Goal: Transaction & Acquisition: Purchase product/service

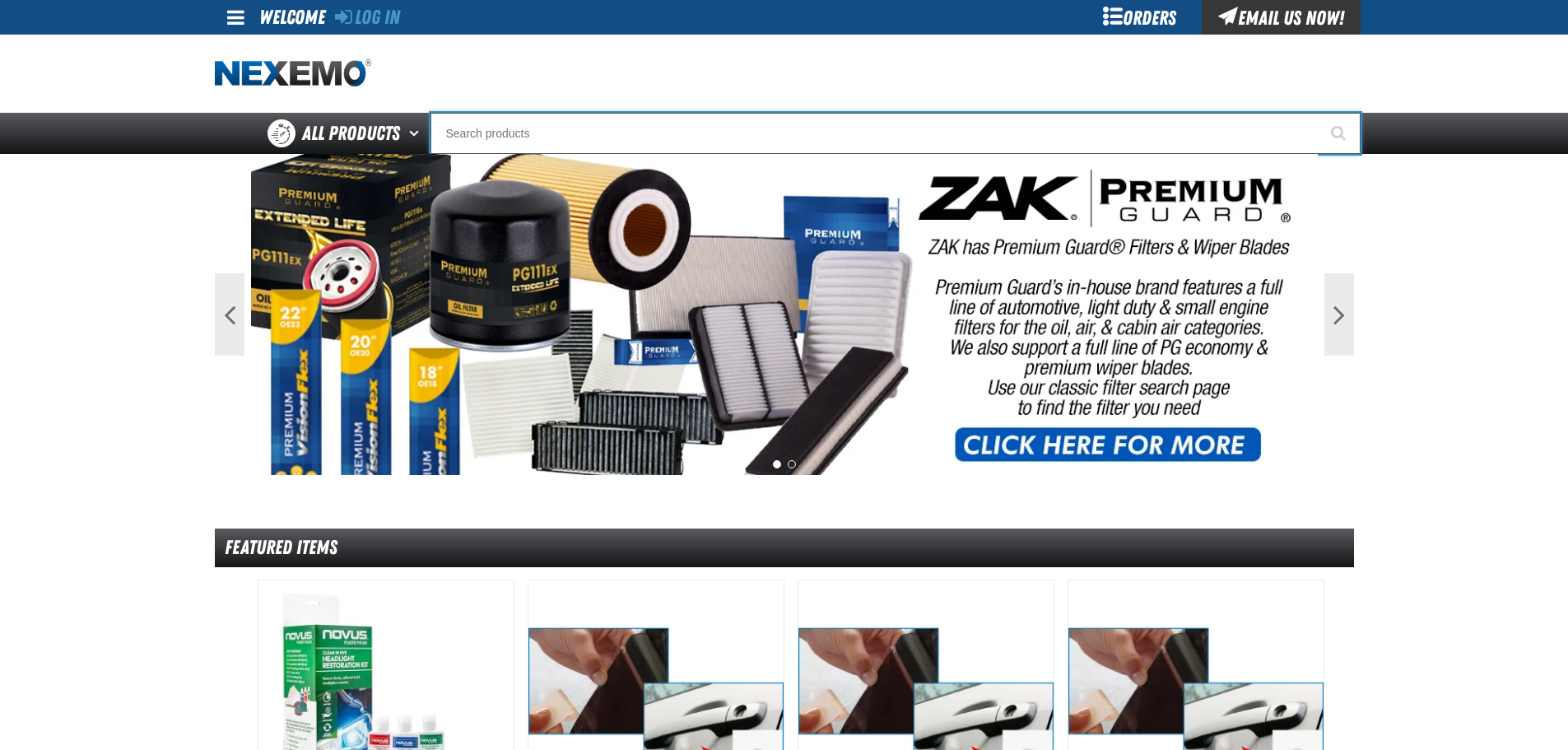
click at [606, 142] on input "Search" at bounding box center [896, 133] width 931 height 41
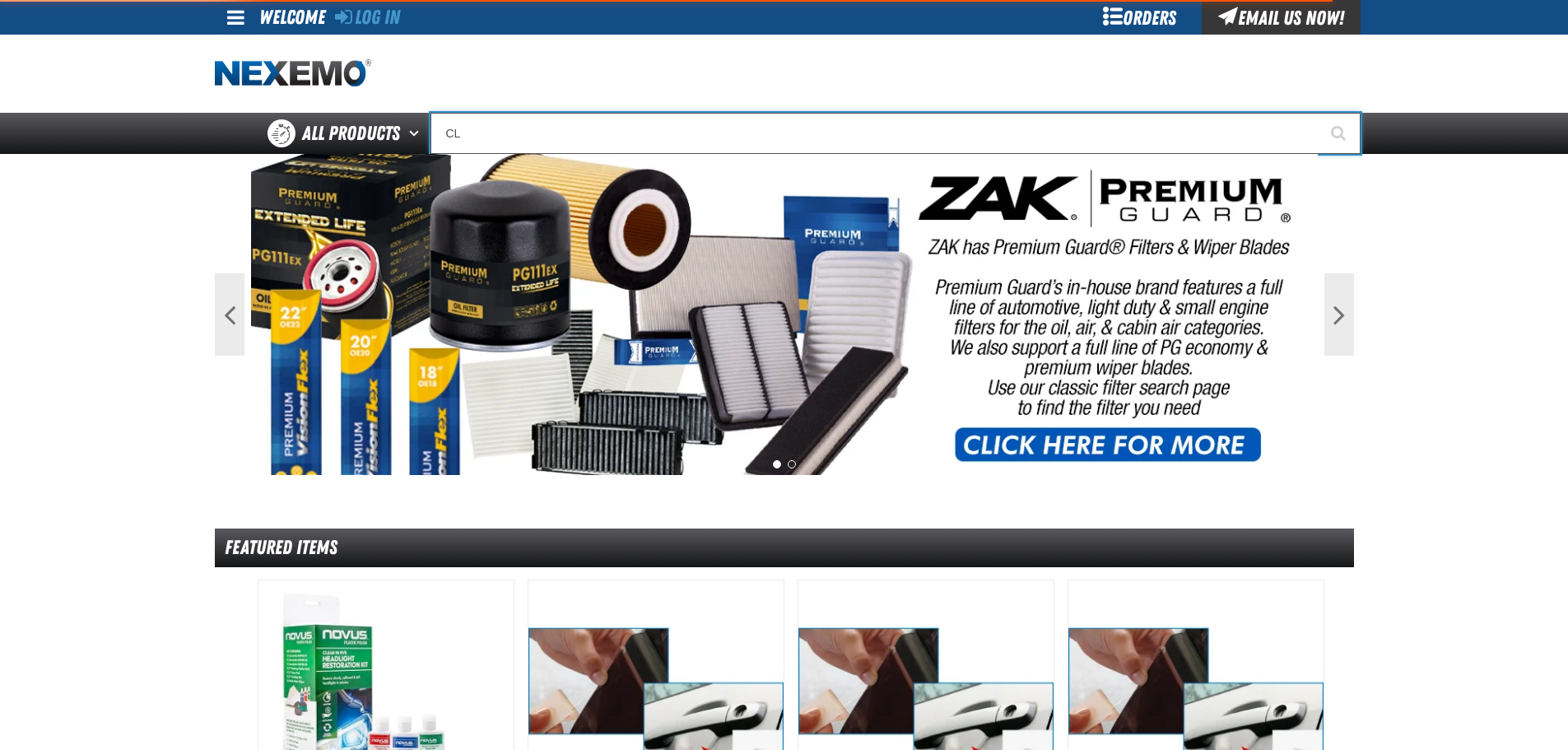
type input "CLE"
type input "CLEARANCE"
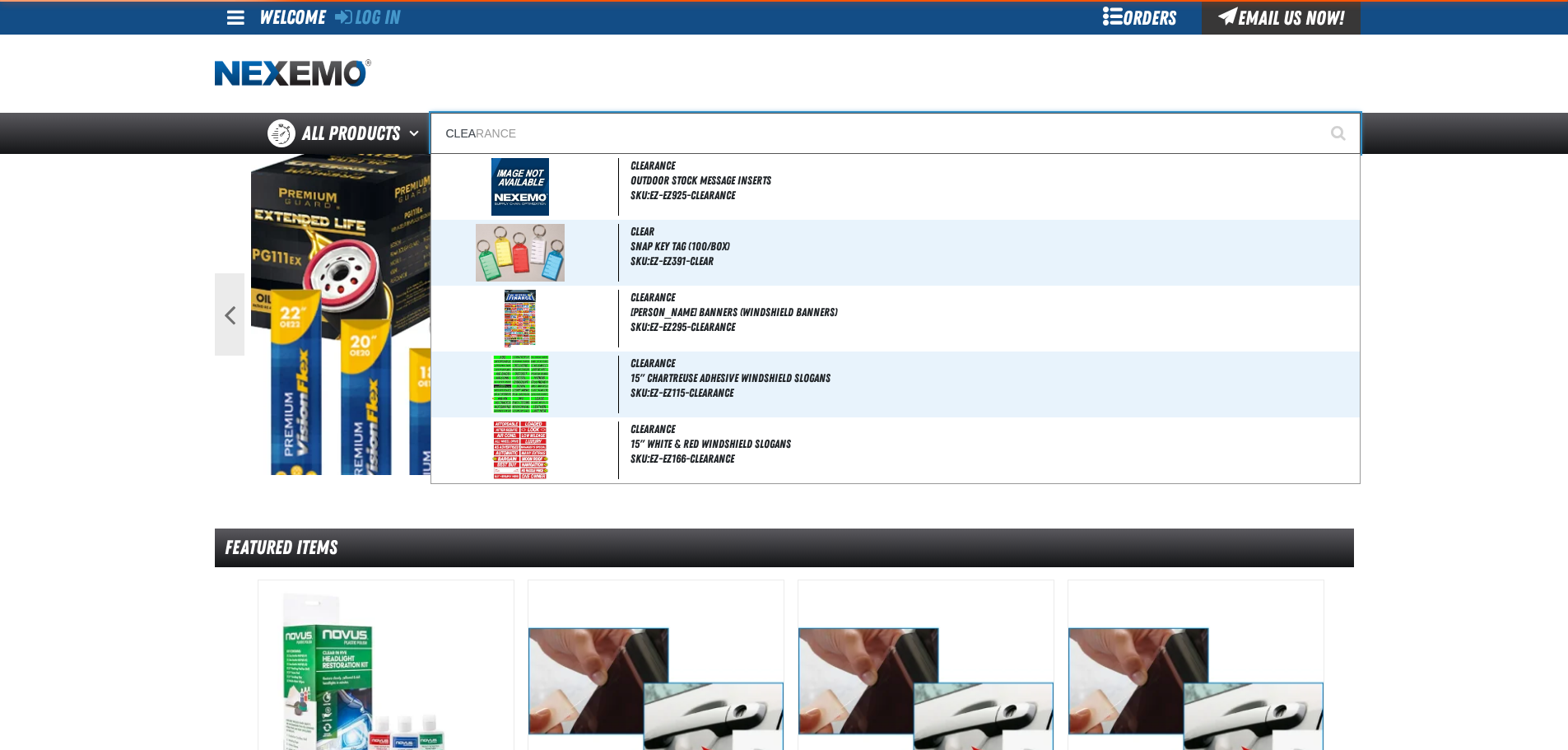
type input "CLEAR"
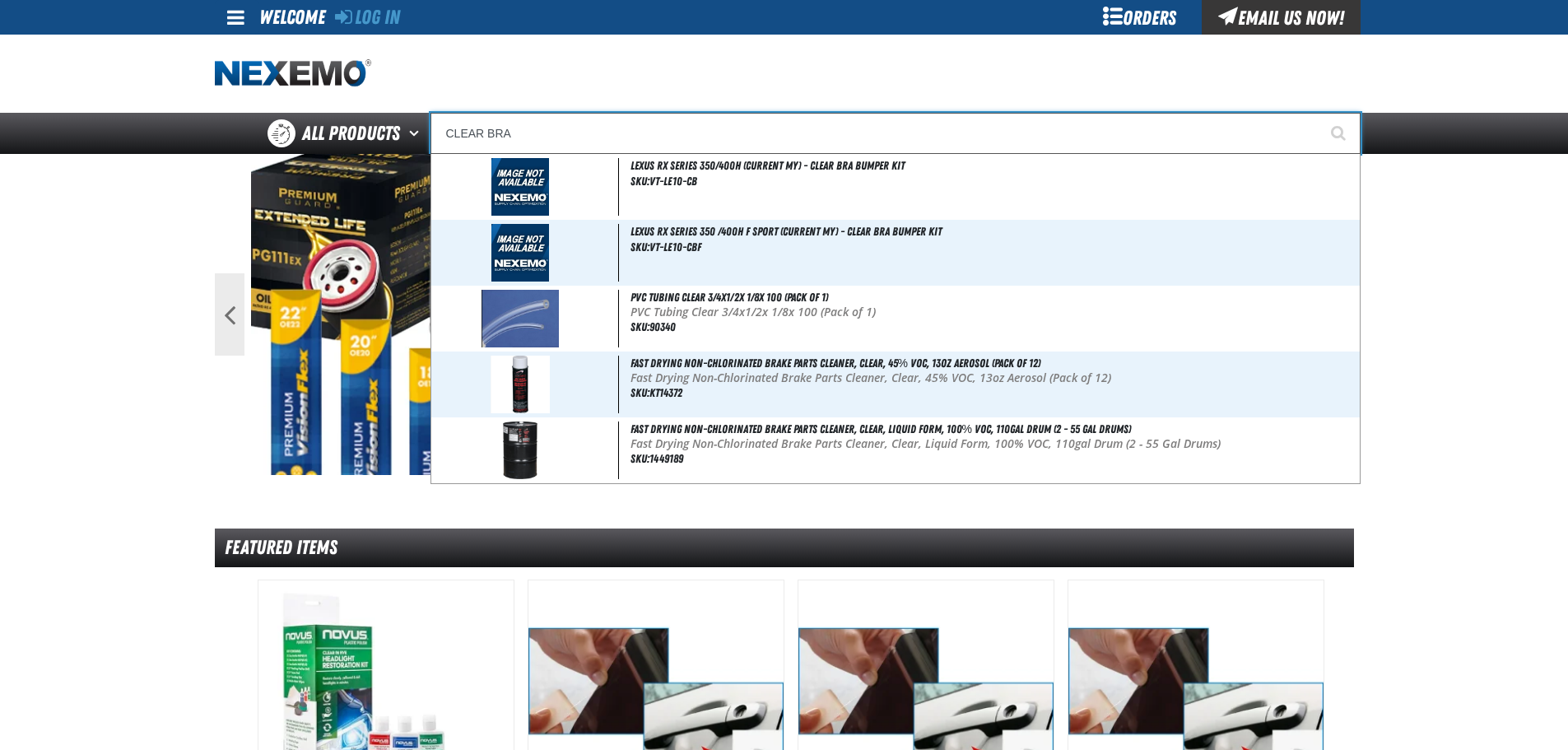
type input "CLEAR BRA"
click at [1320, 113] on button "Start Searching" at bounding box center [1340, 133] width 41 height 41
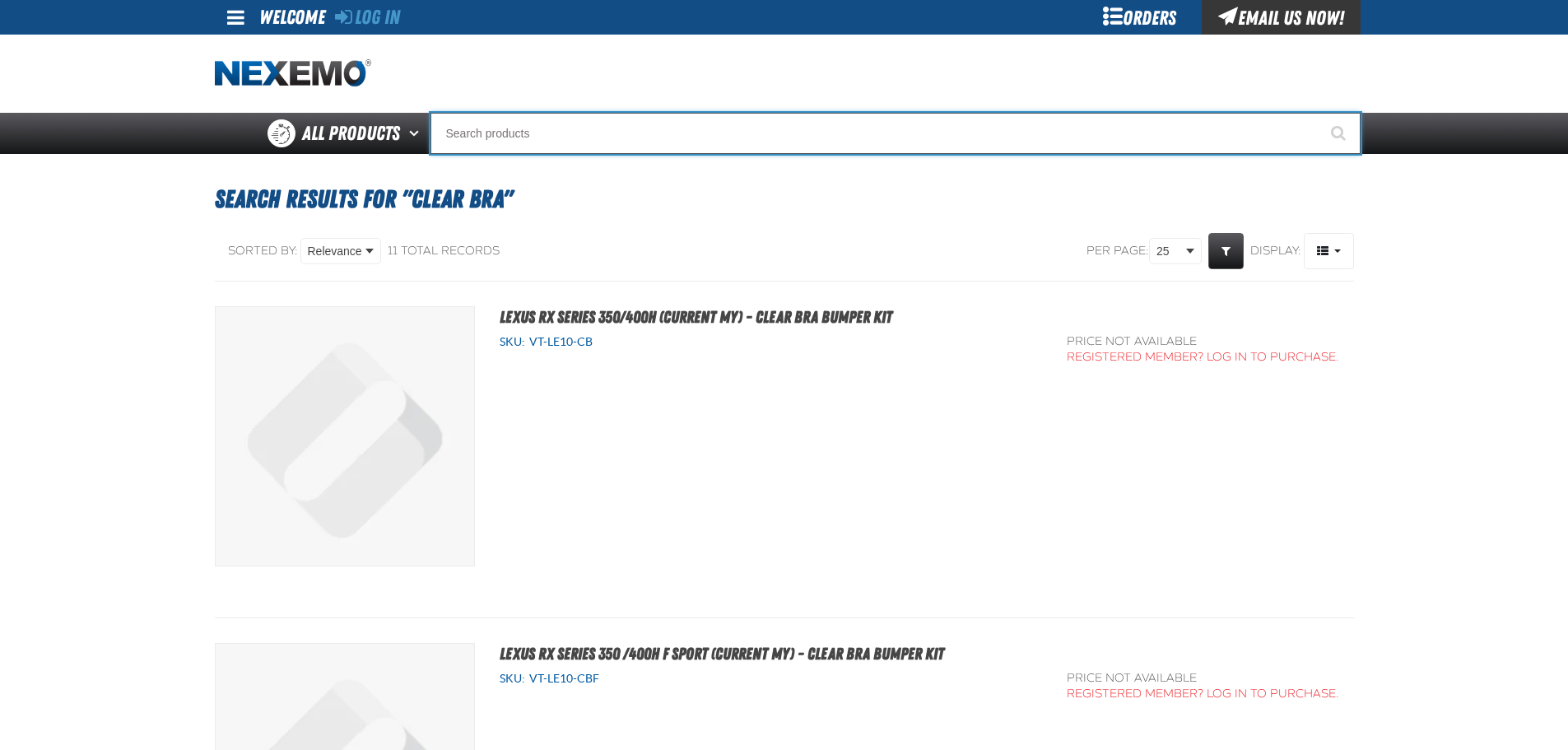
click at [566, 152] on input "Search" at bounding box center [896, 133] width 931 height 41
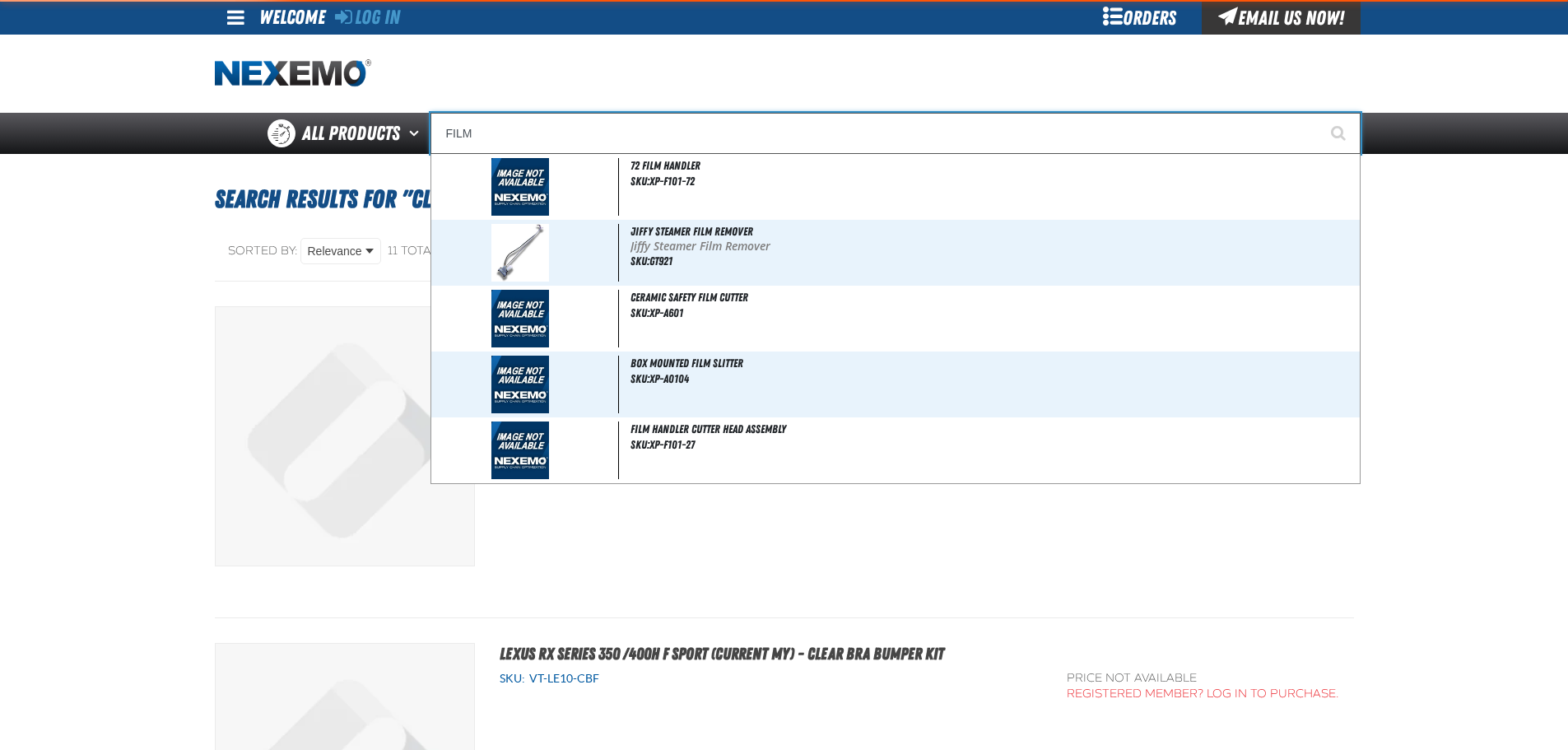
type input "72 Film handler"
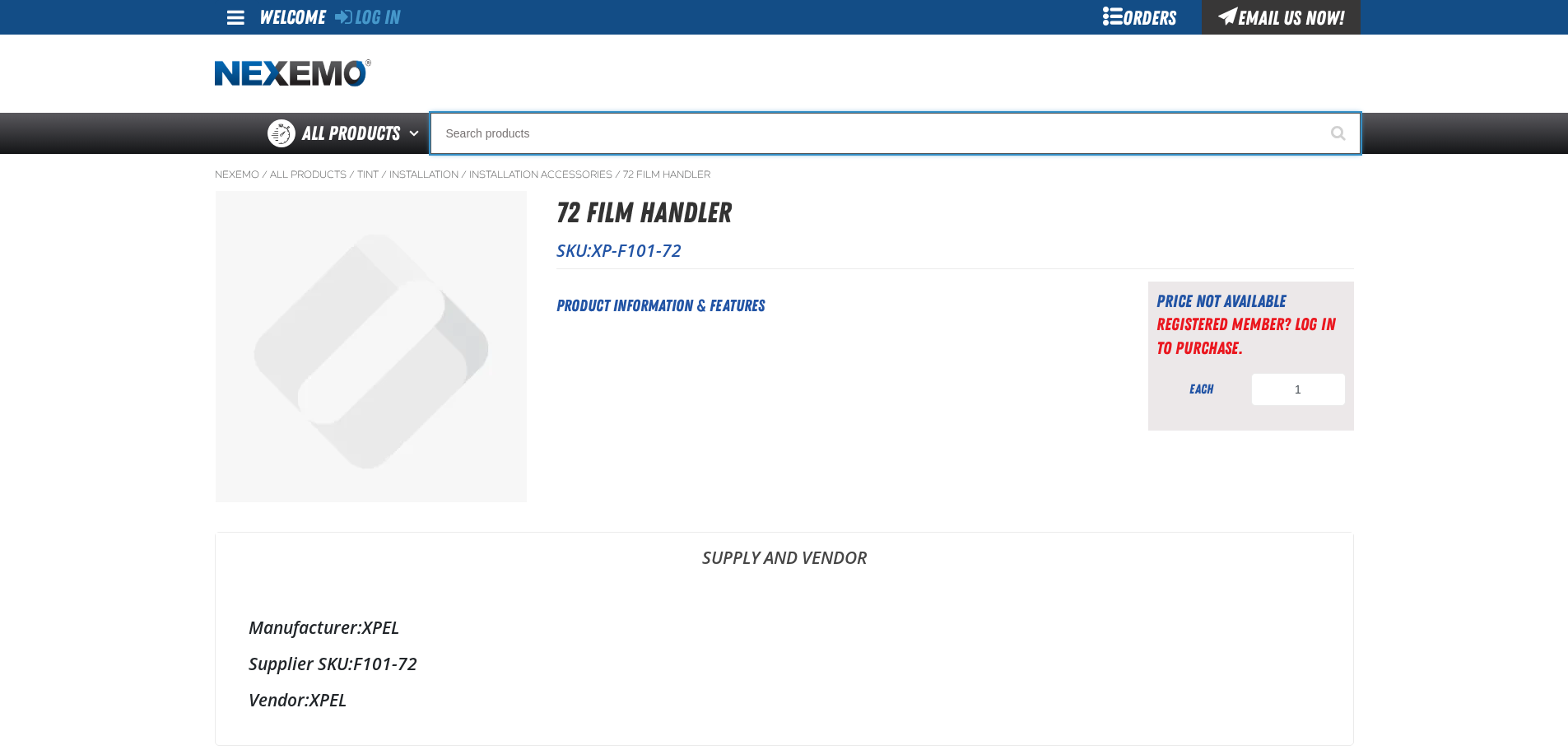
click at [617, 142] on input "Search" at bounding box center [896, 133] width 931 height 41
type input "C"
type input "C Alkaline Battery 1.5 Volt (12 per pack)"
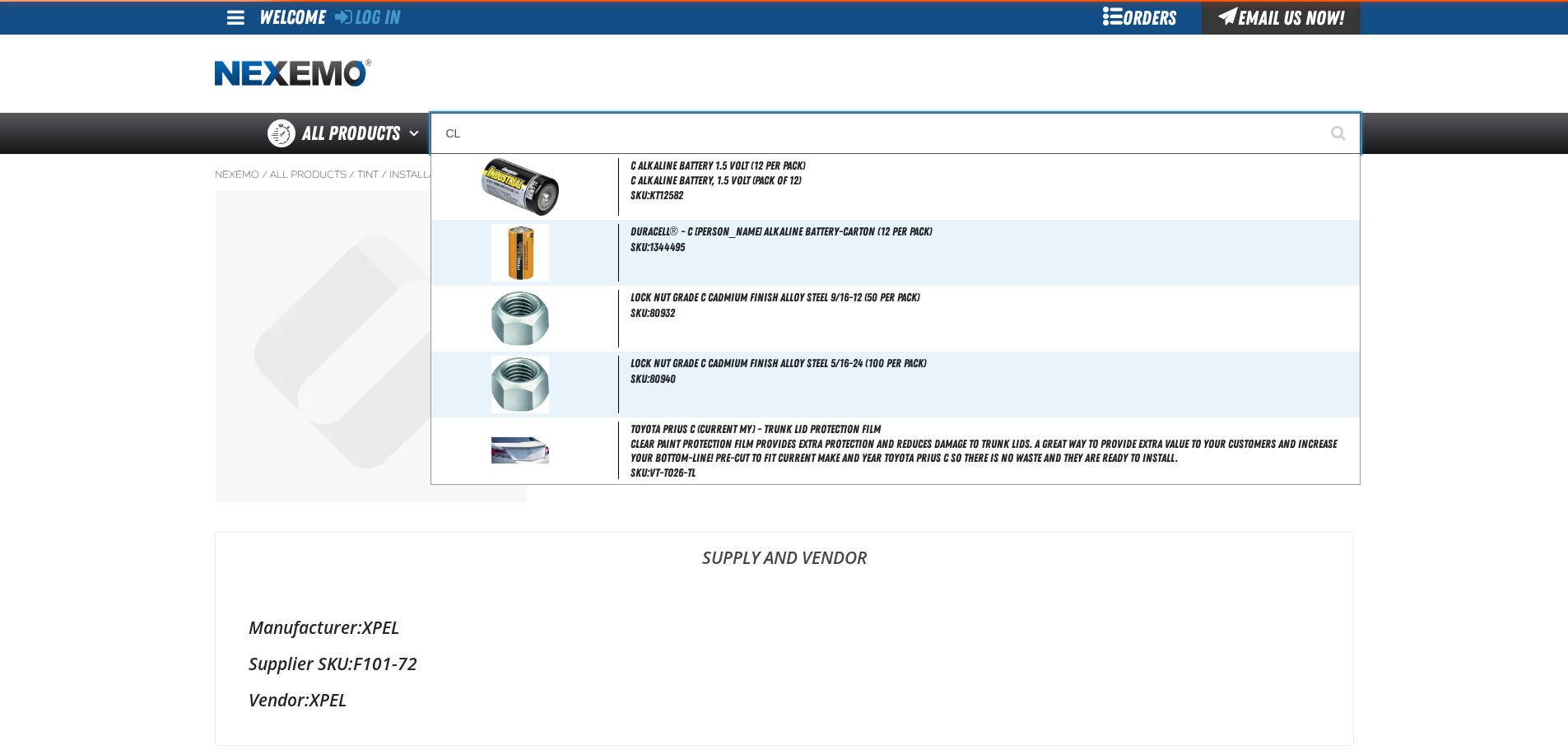
type input "CLE"
type input "CLEARANCE"
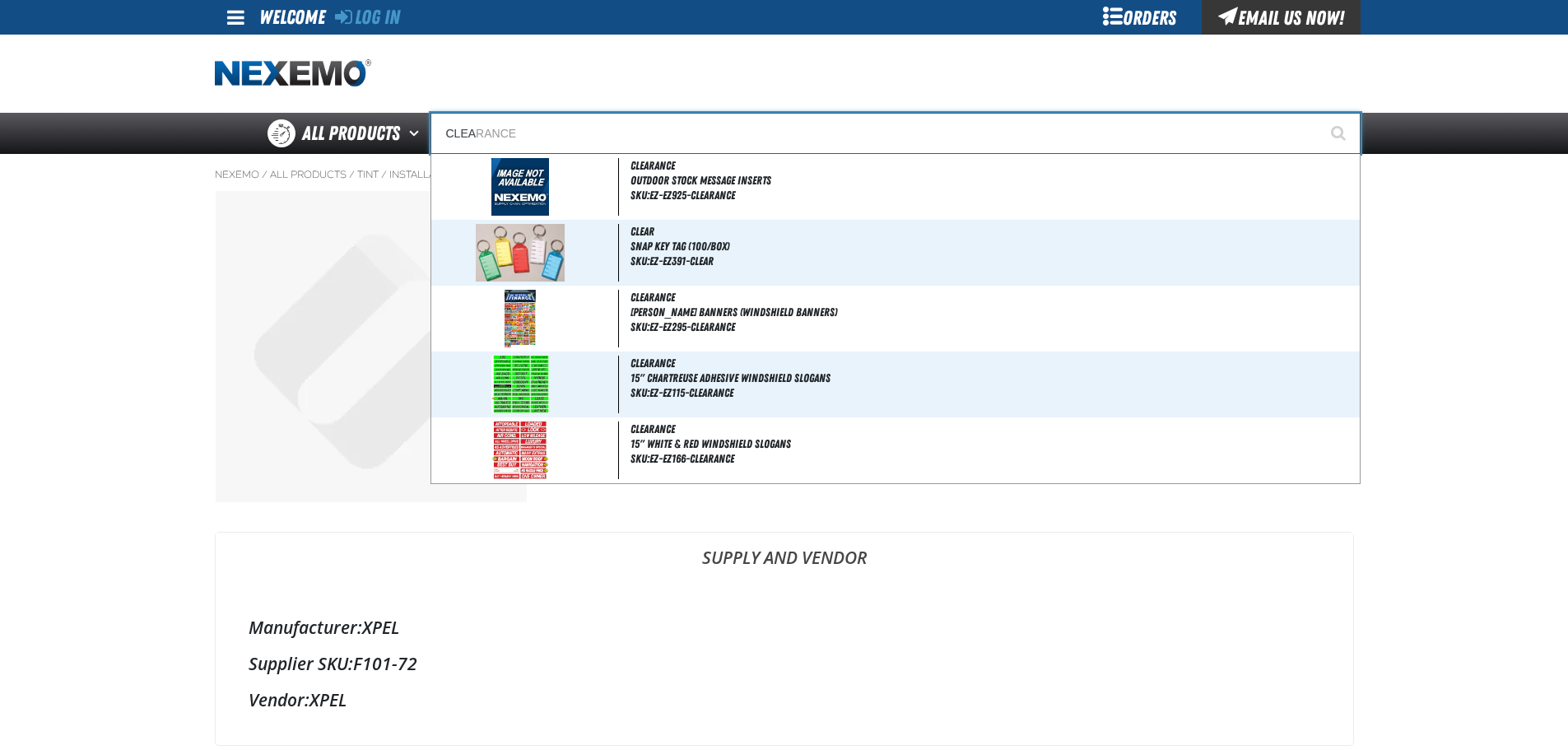
type input "CLEAR"
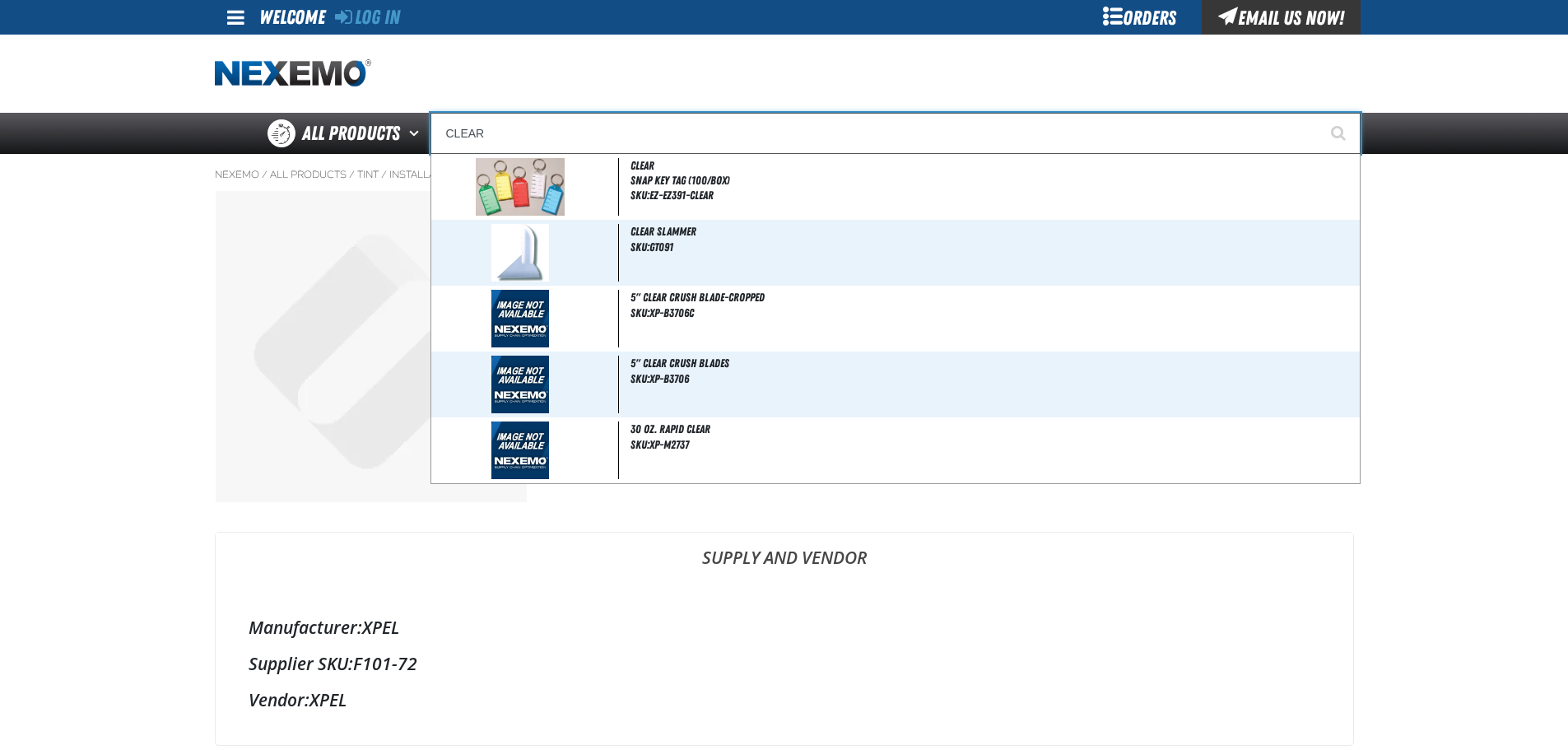
type input "CLEA"
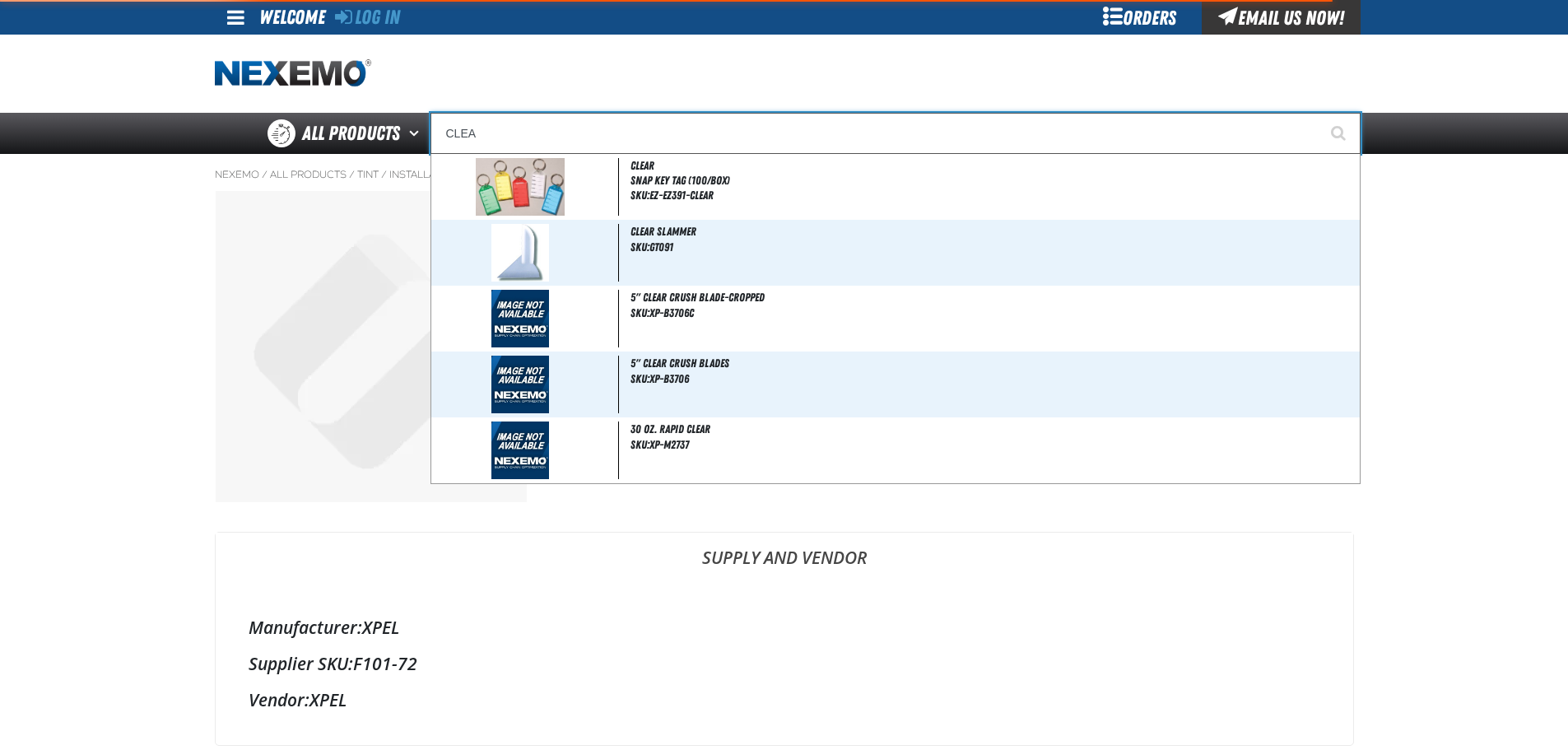
type input "CLEARANCE"
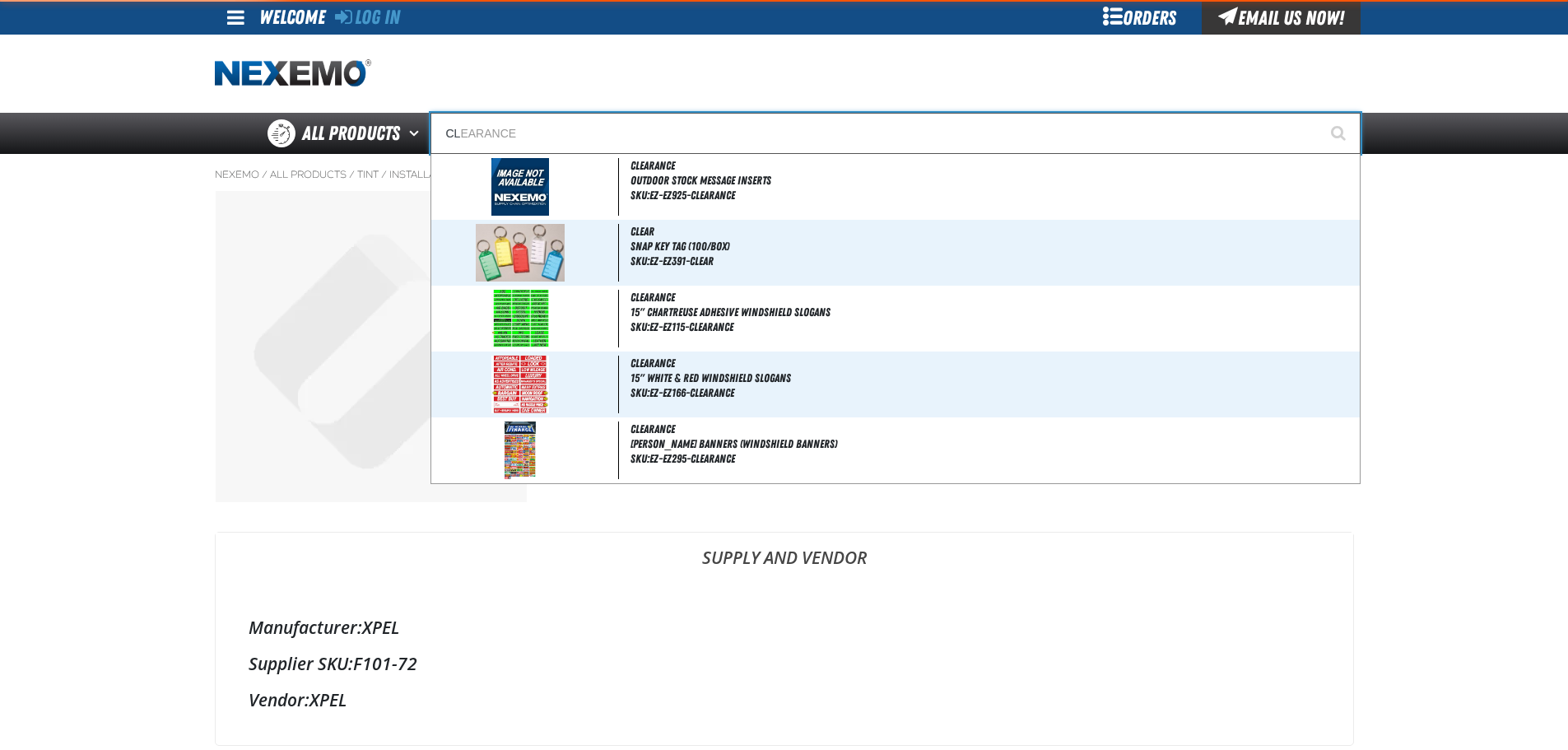
type input "C"
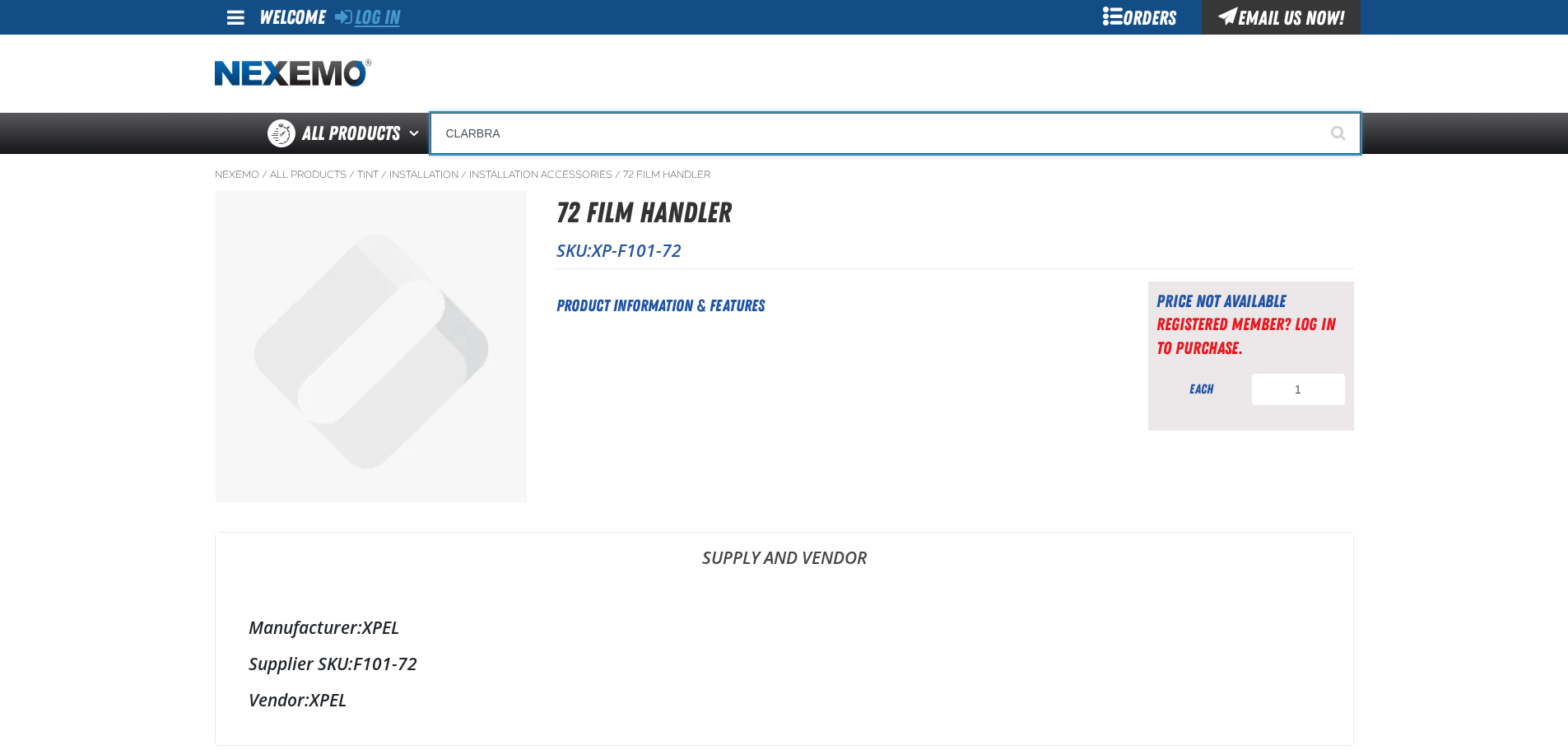
type input "CLARBRA"
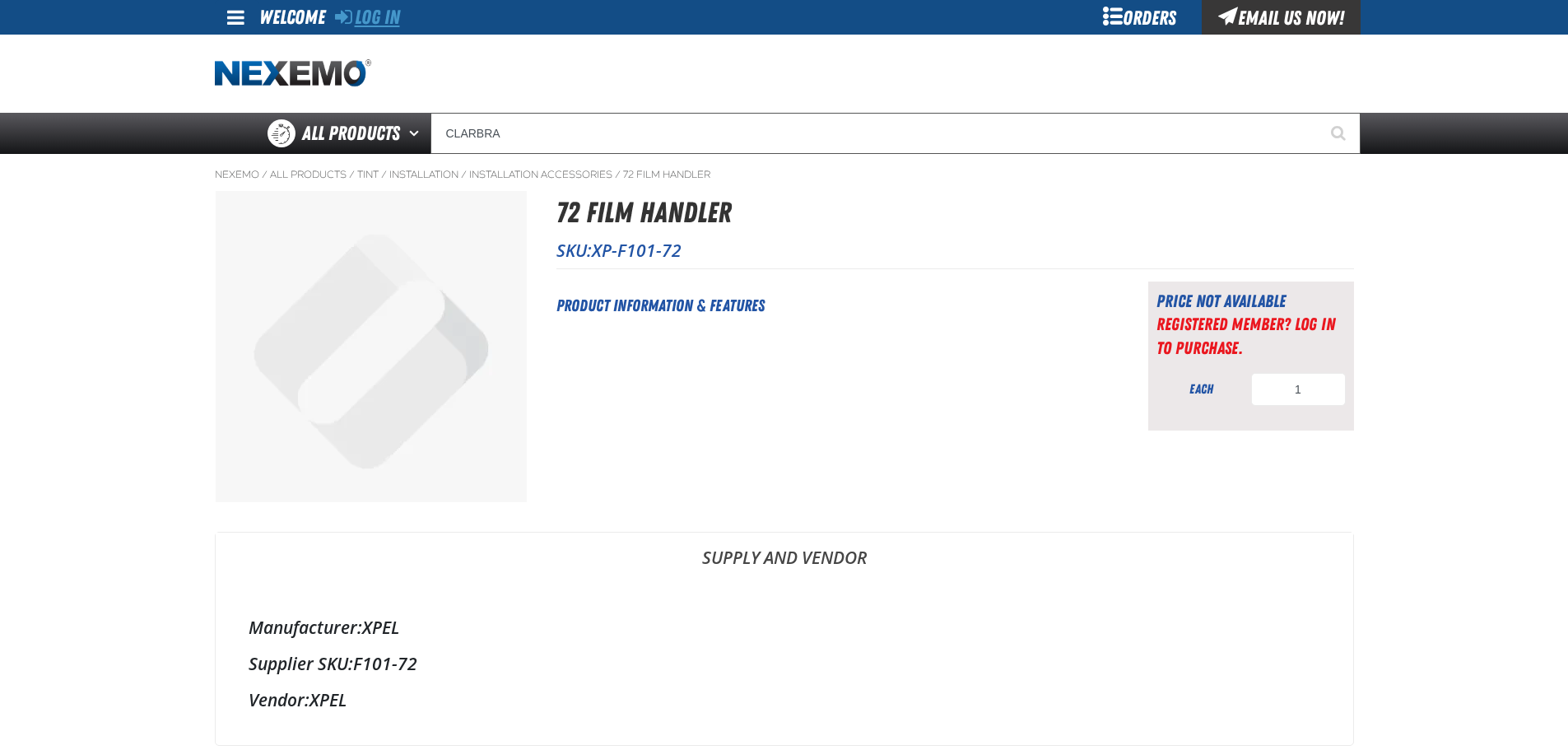
click at [392, 14] on link "Log In" at bounding box center [367, 17] width 65 height 23
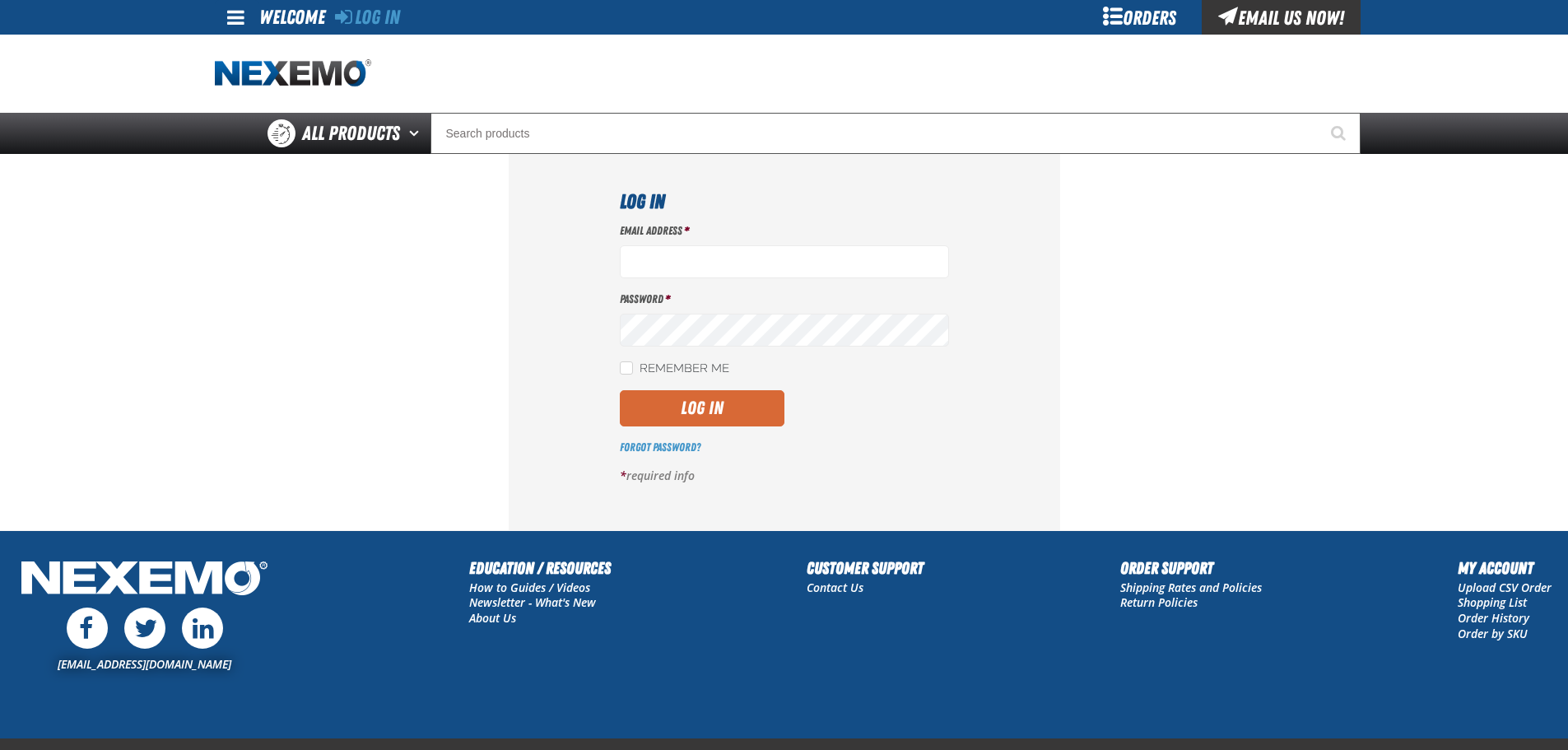
type input "rperalta@vtaig.com"
click at [697, 411] on button "Log In" at bounding box center [702, 408] width 164 height 36
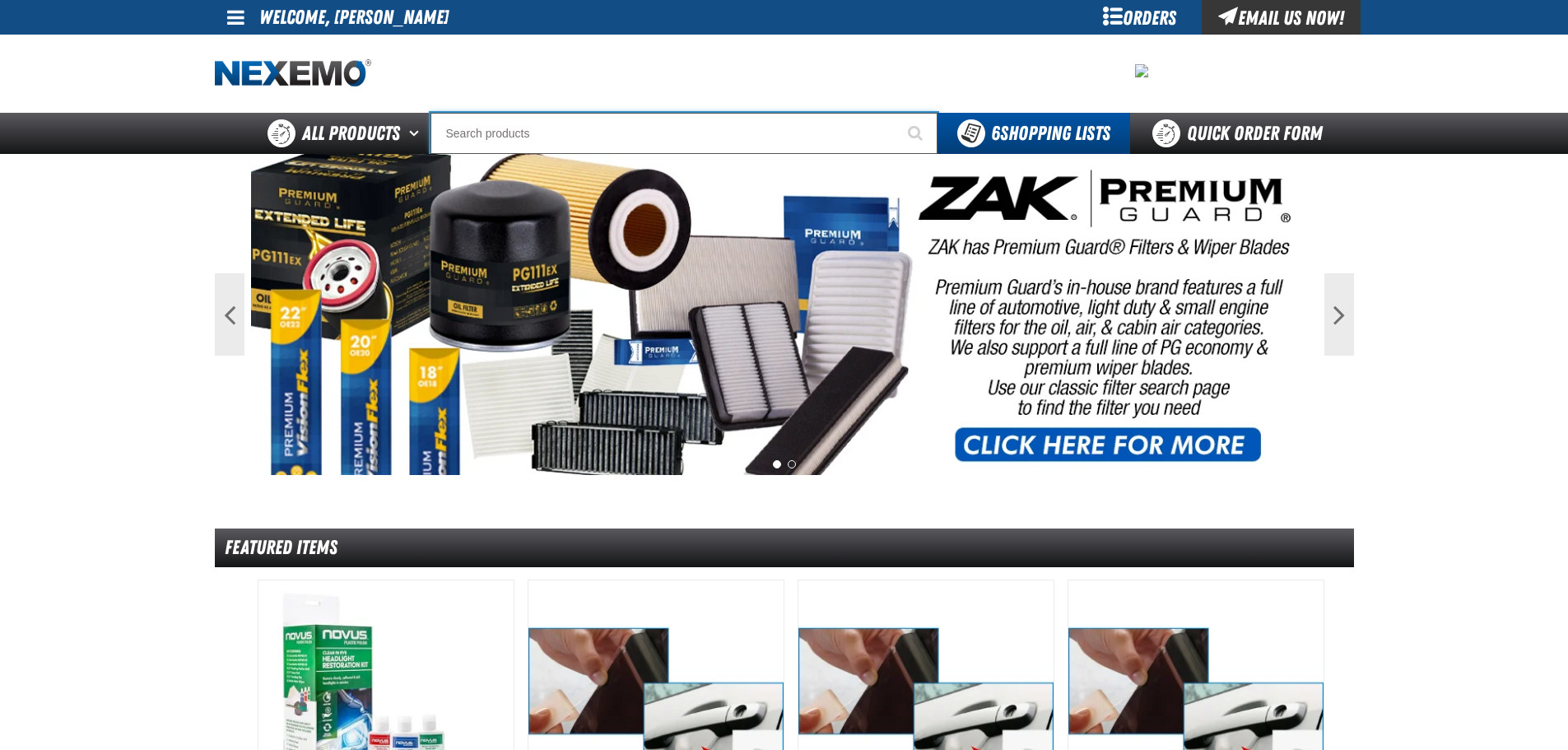
click at [490, 136] on input "Search" at bounding box center [684, 133] width 507 height 41
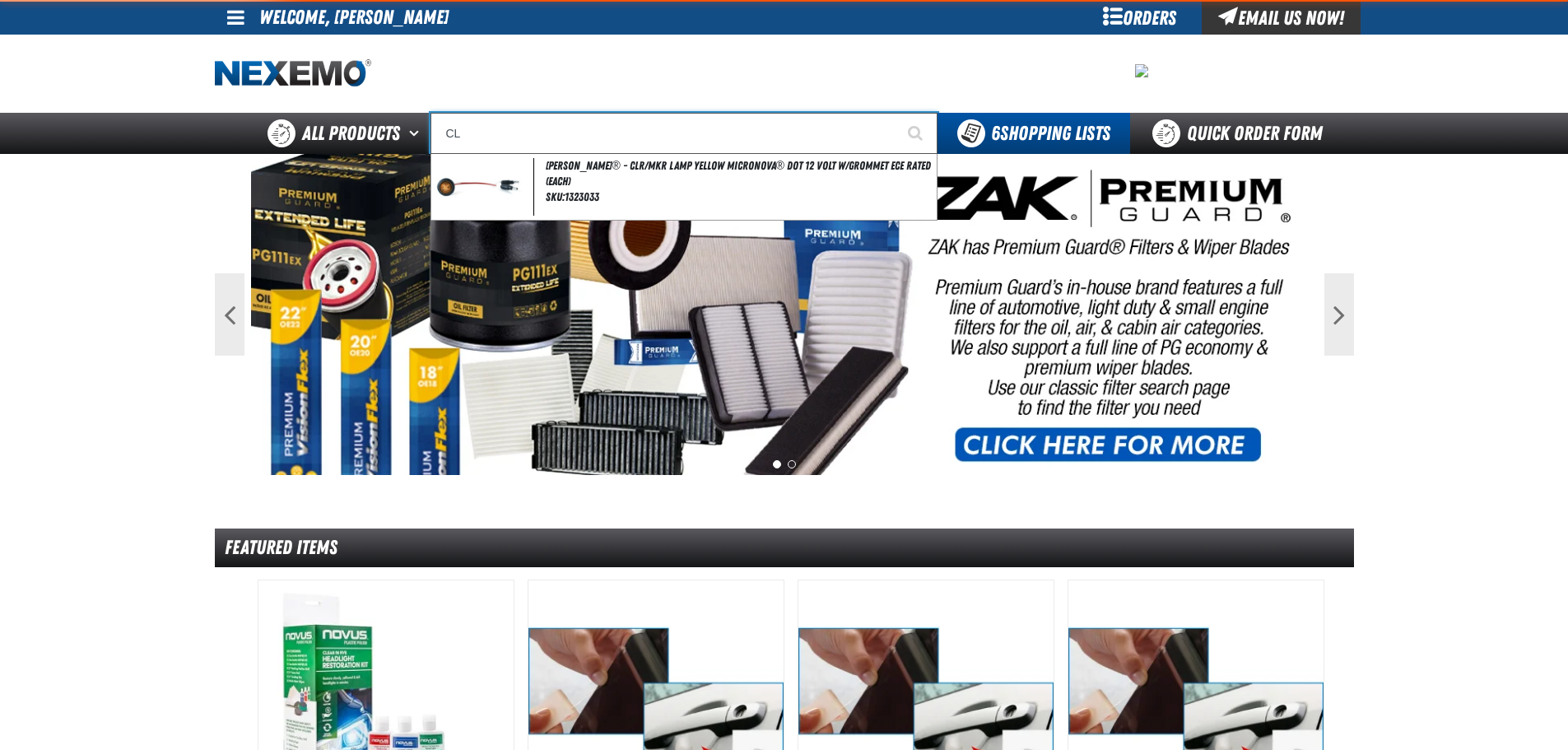
type input "CLE"
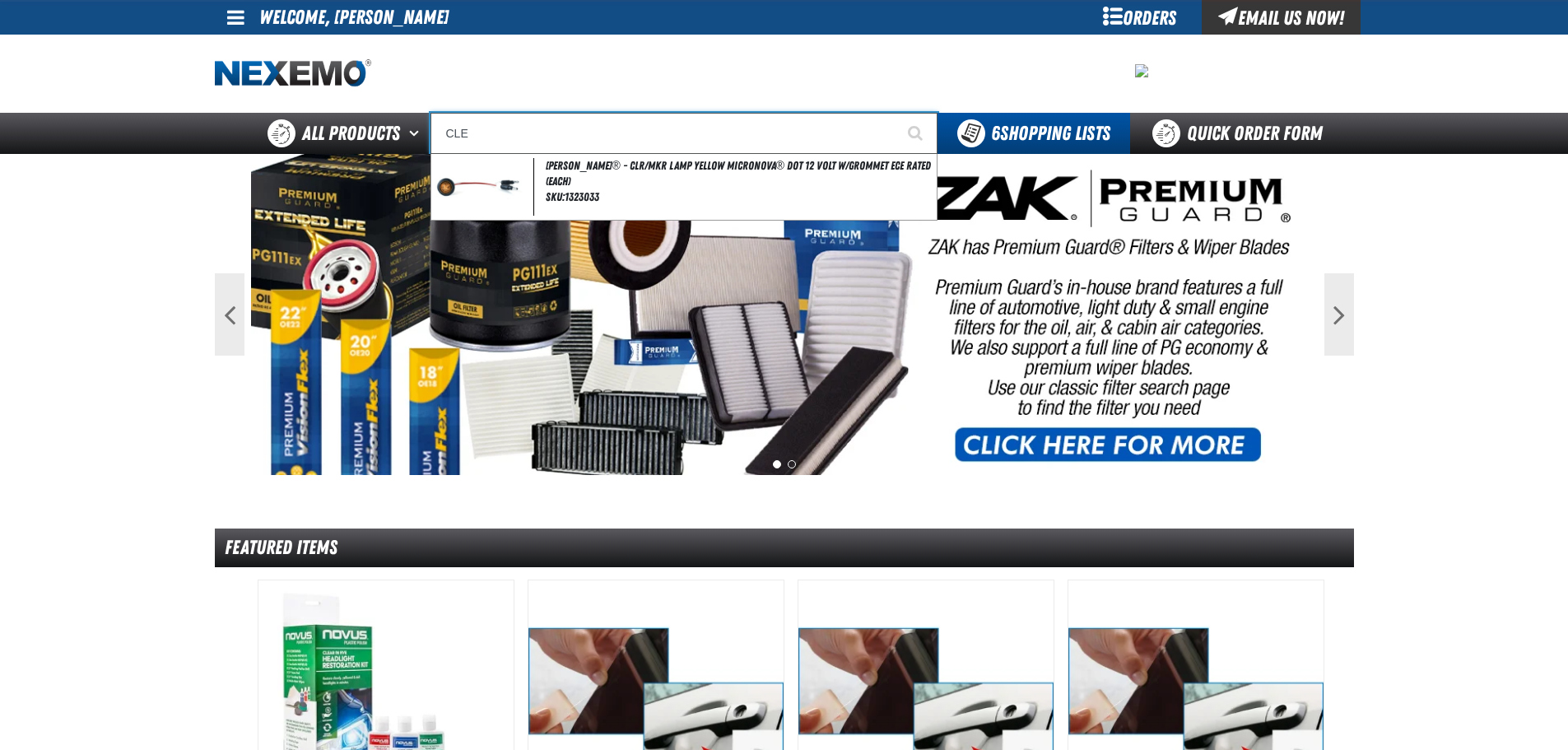
type input "CLEARANCE"
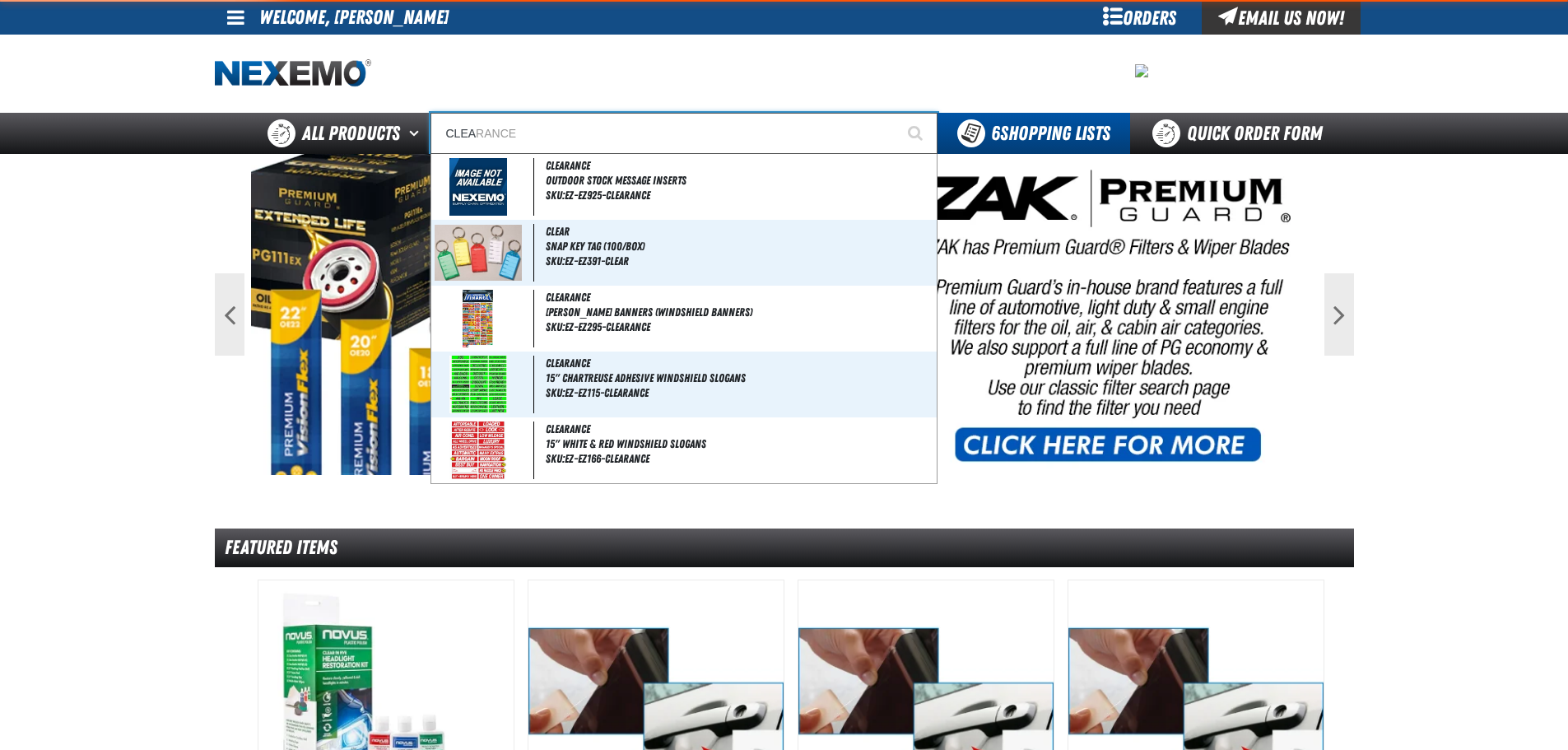
type input "CLEAR"
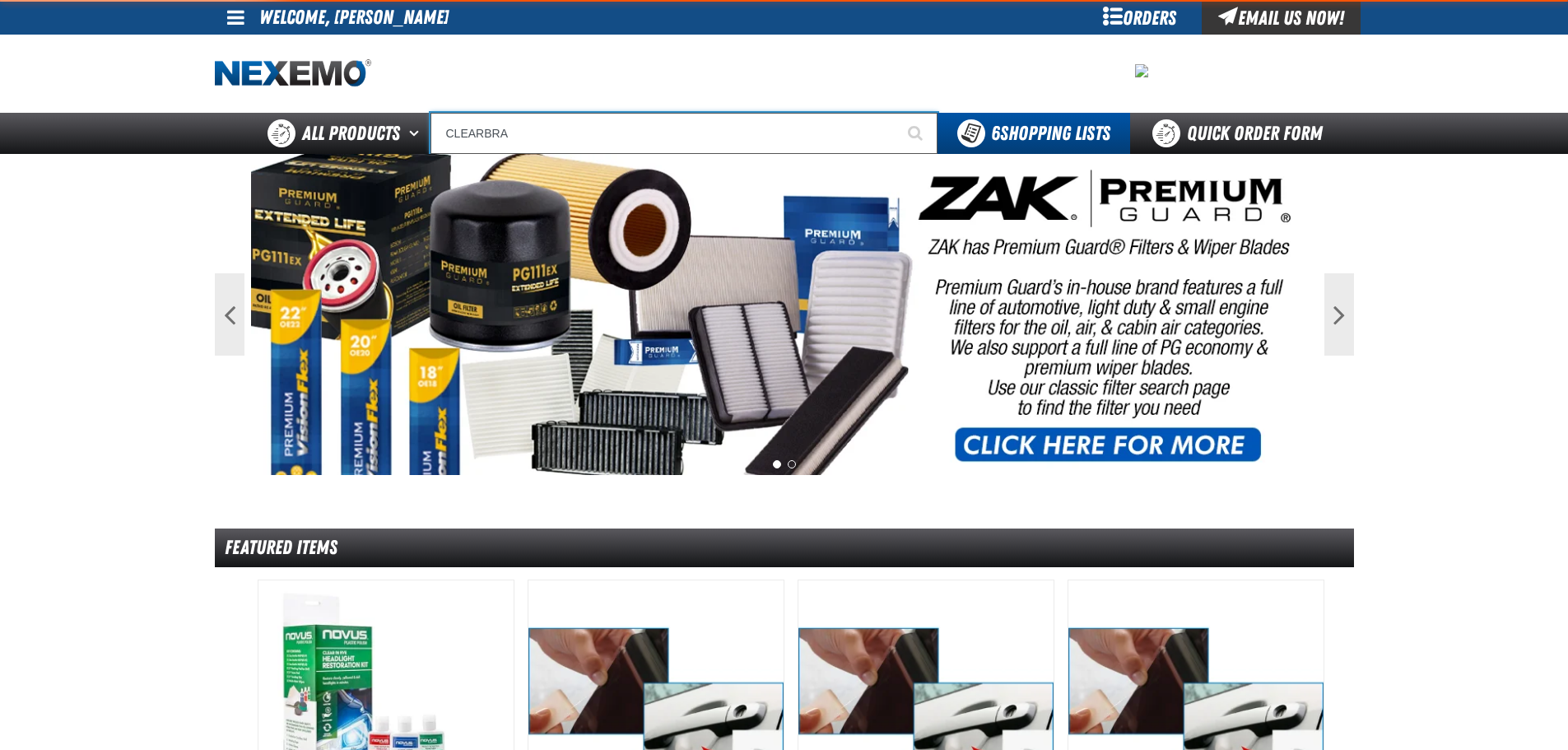
type input "CLEARBRA"
click at [897, 113] on button "Start Searching" at bounding box center [917, 133] width 41 height 41
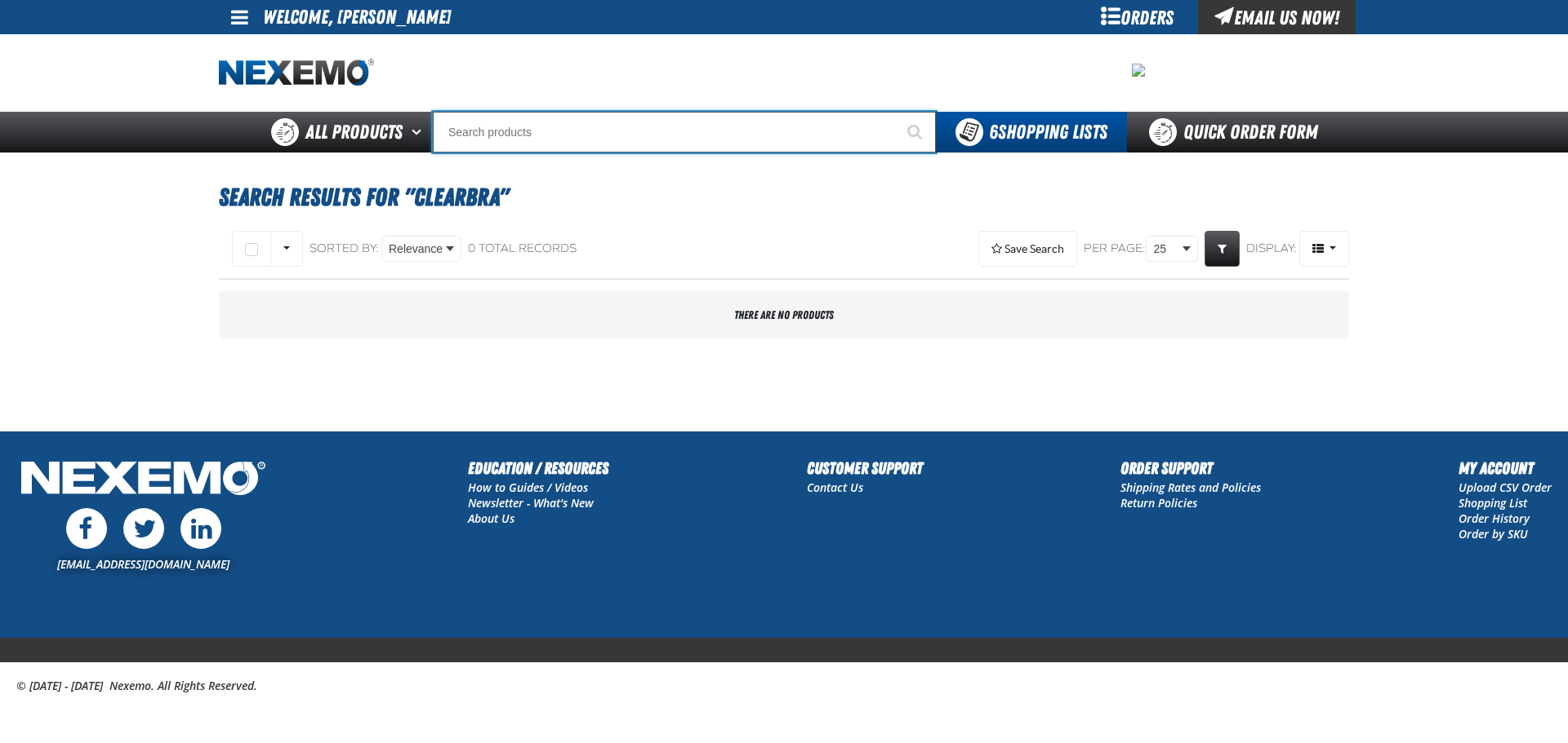
click at [548, 127] on input "Search" at bounding box center [684, 132] width 503 height 41
type input "C"
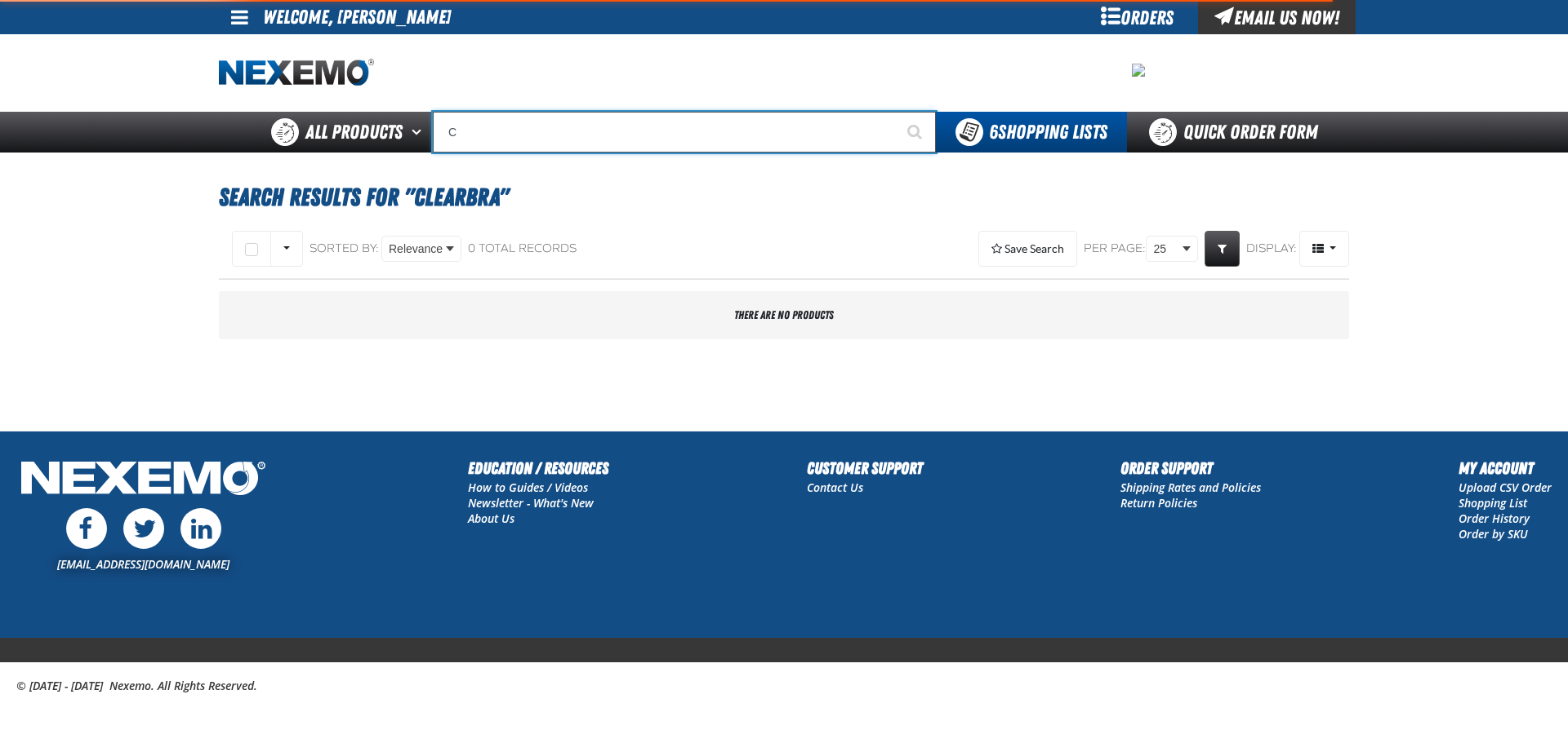
type input "C Alkaline Battery 1.5 Volt (12 per pack)"
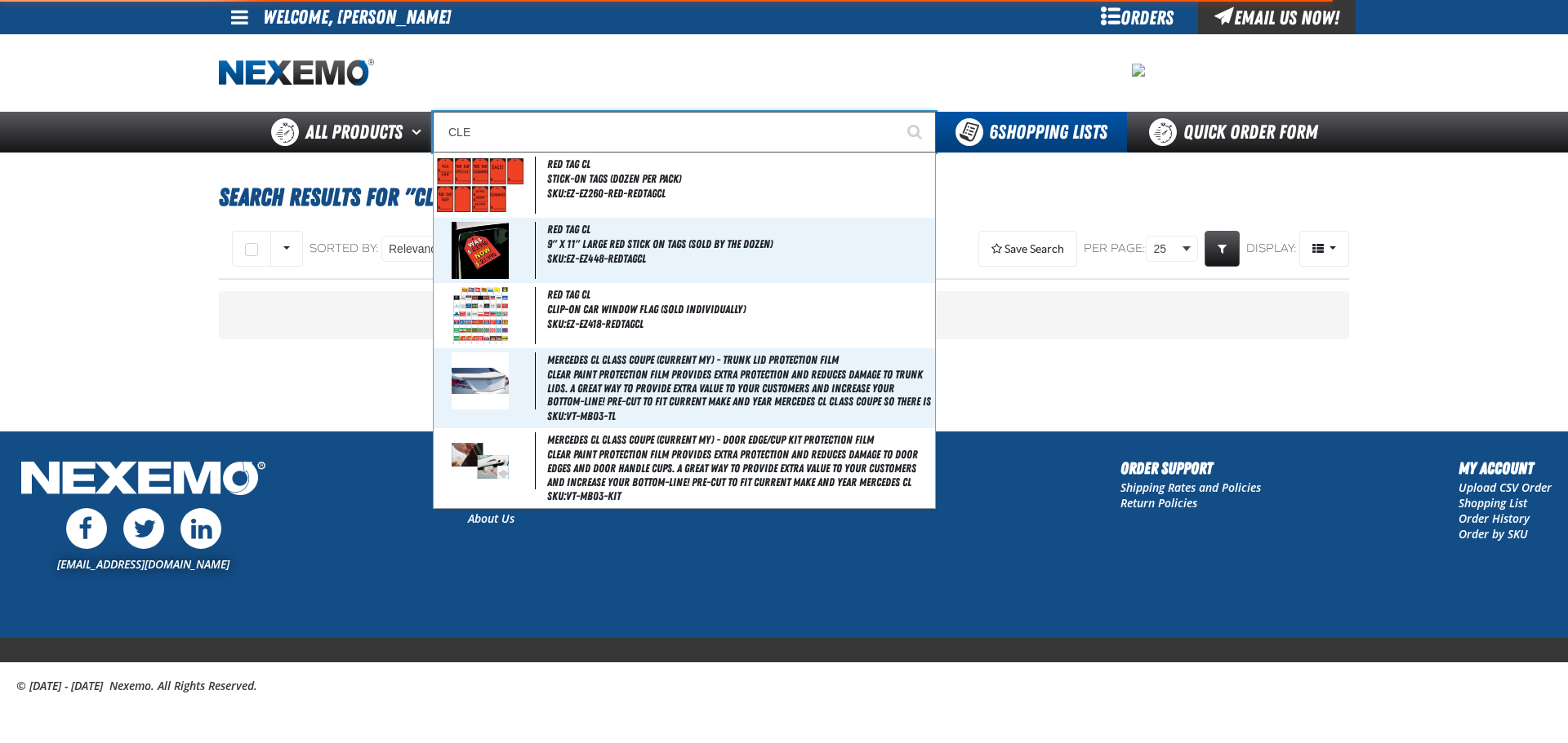
type input "CLEA"
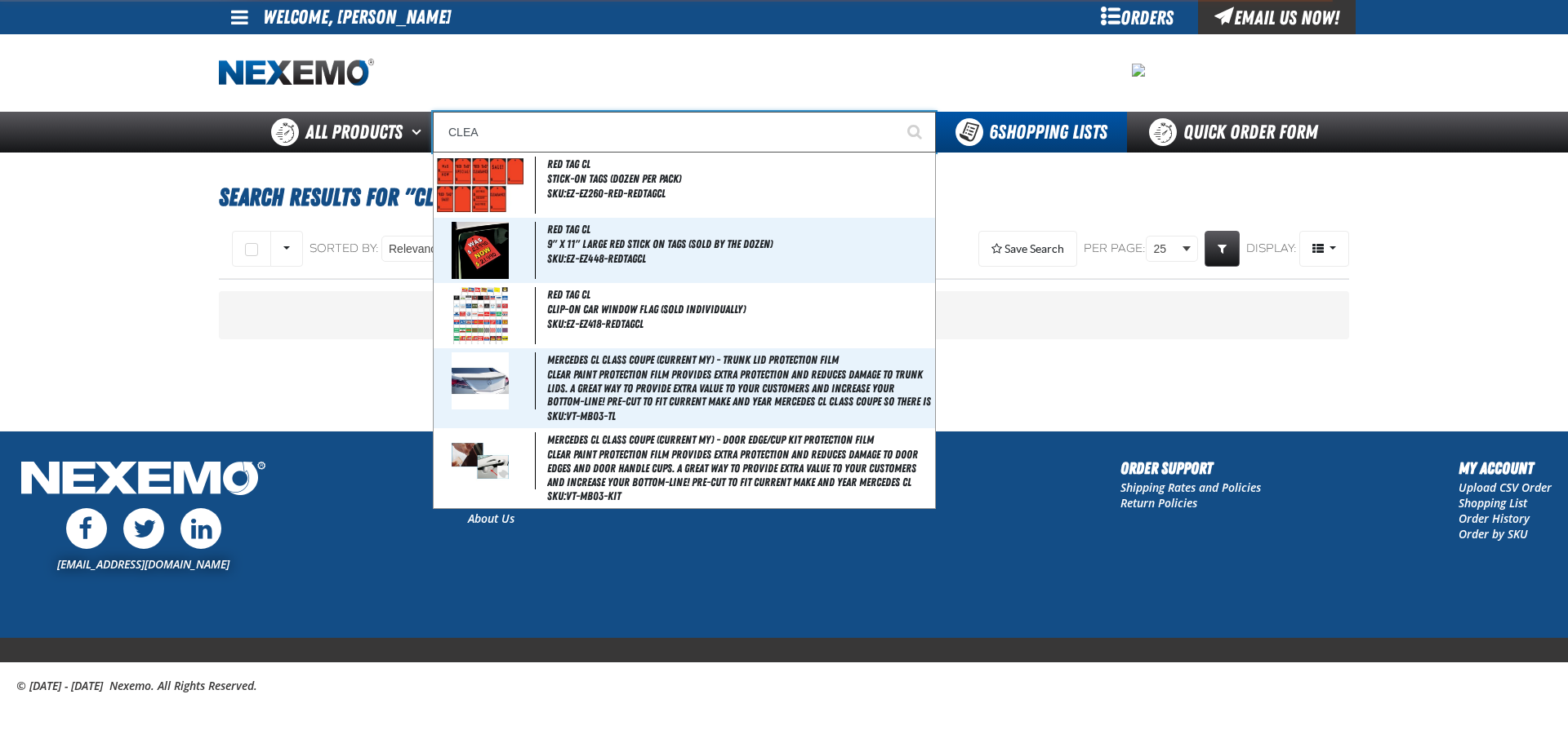
type input "CLEARANCE"
type input "CLEAR"
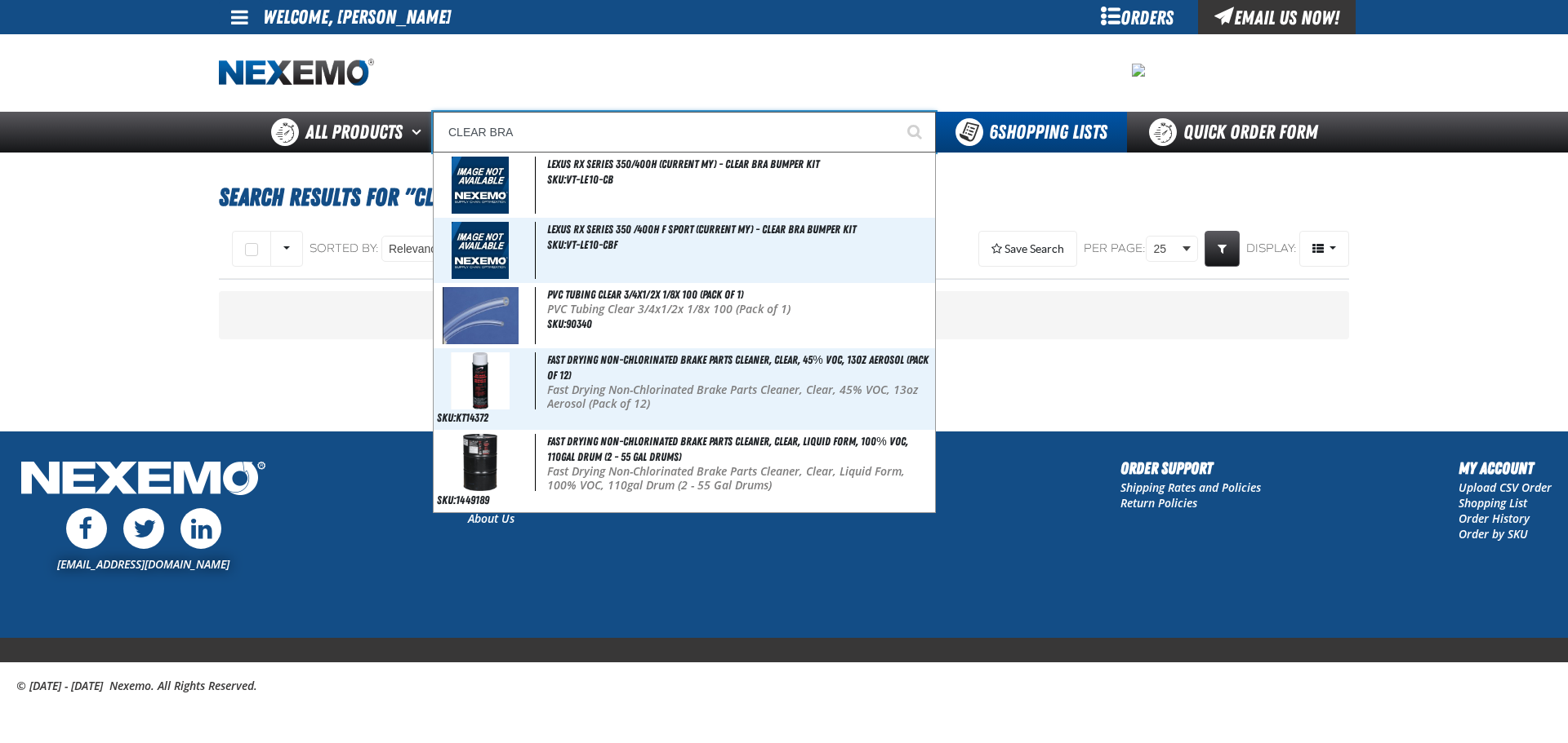
type input "CLEAR BRA"
click at [895, 112] on button "Start Searching" at bounding box center [915, 132] width 41 height 41
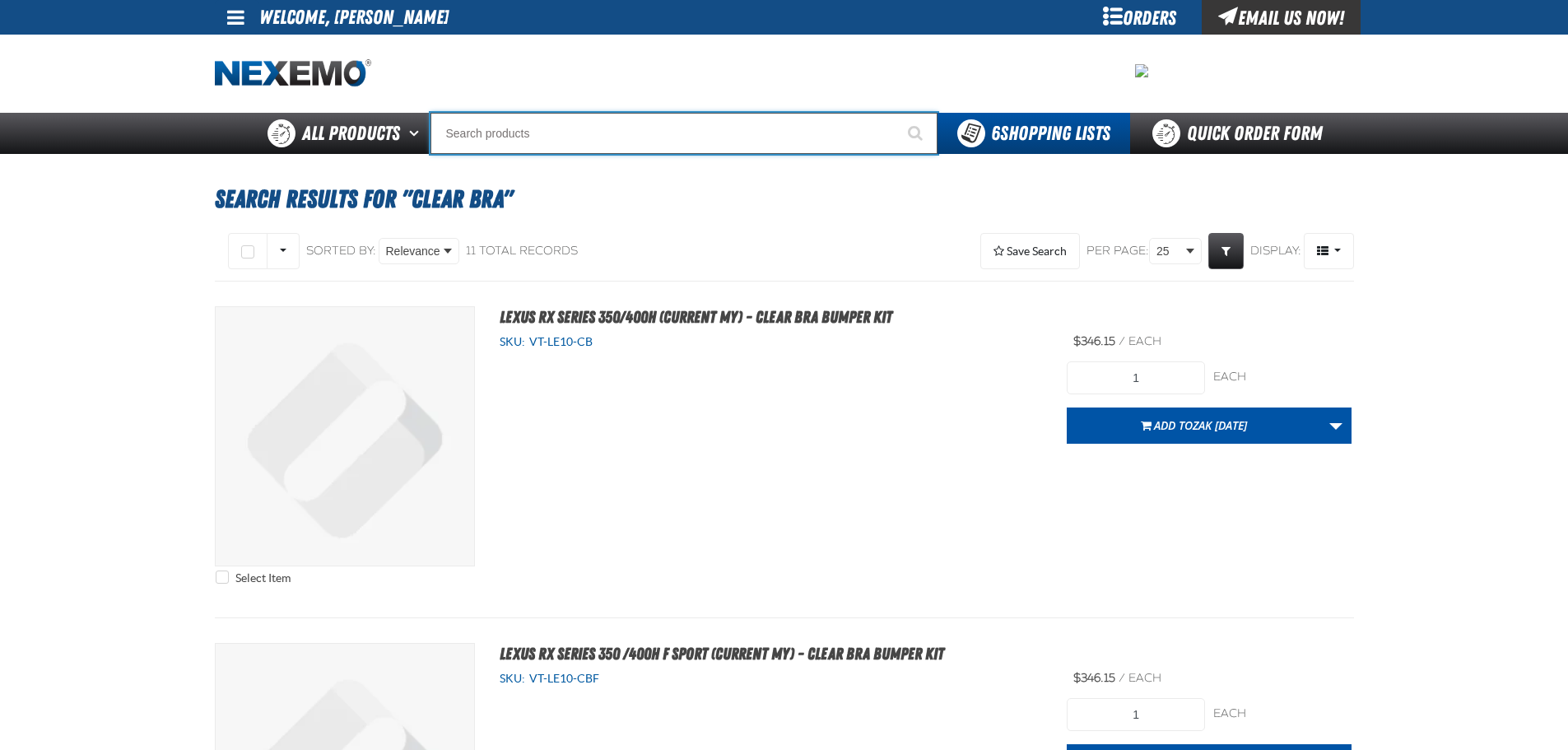
click at [577, 121] on input "Search" at bounding box center [684, 133] width 507 height 41
type input "C"
type input "C Alkaline Battery 1.5 Volt (12 per pack)"
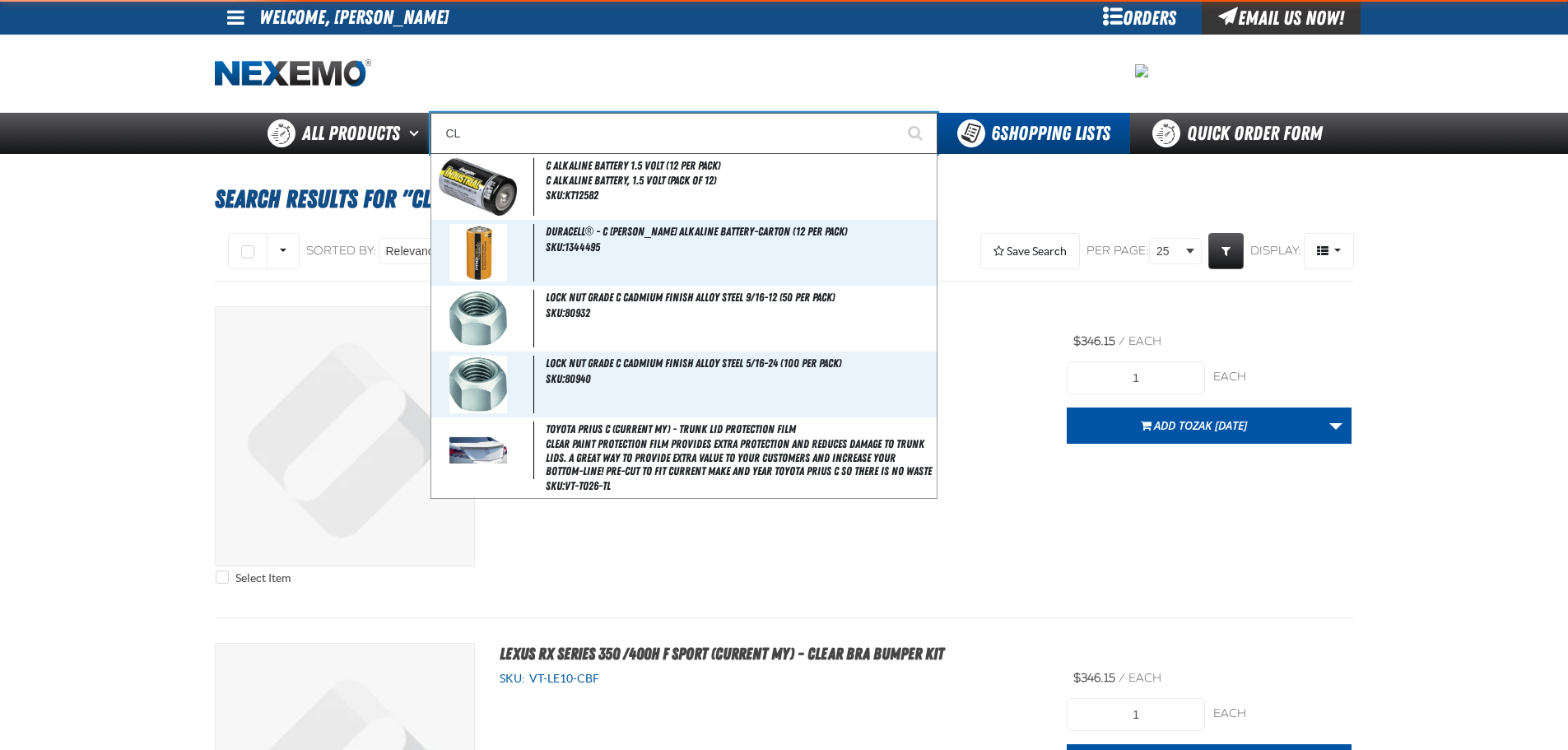
type input "CLE"
type input "CLEARANCE"
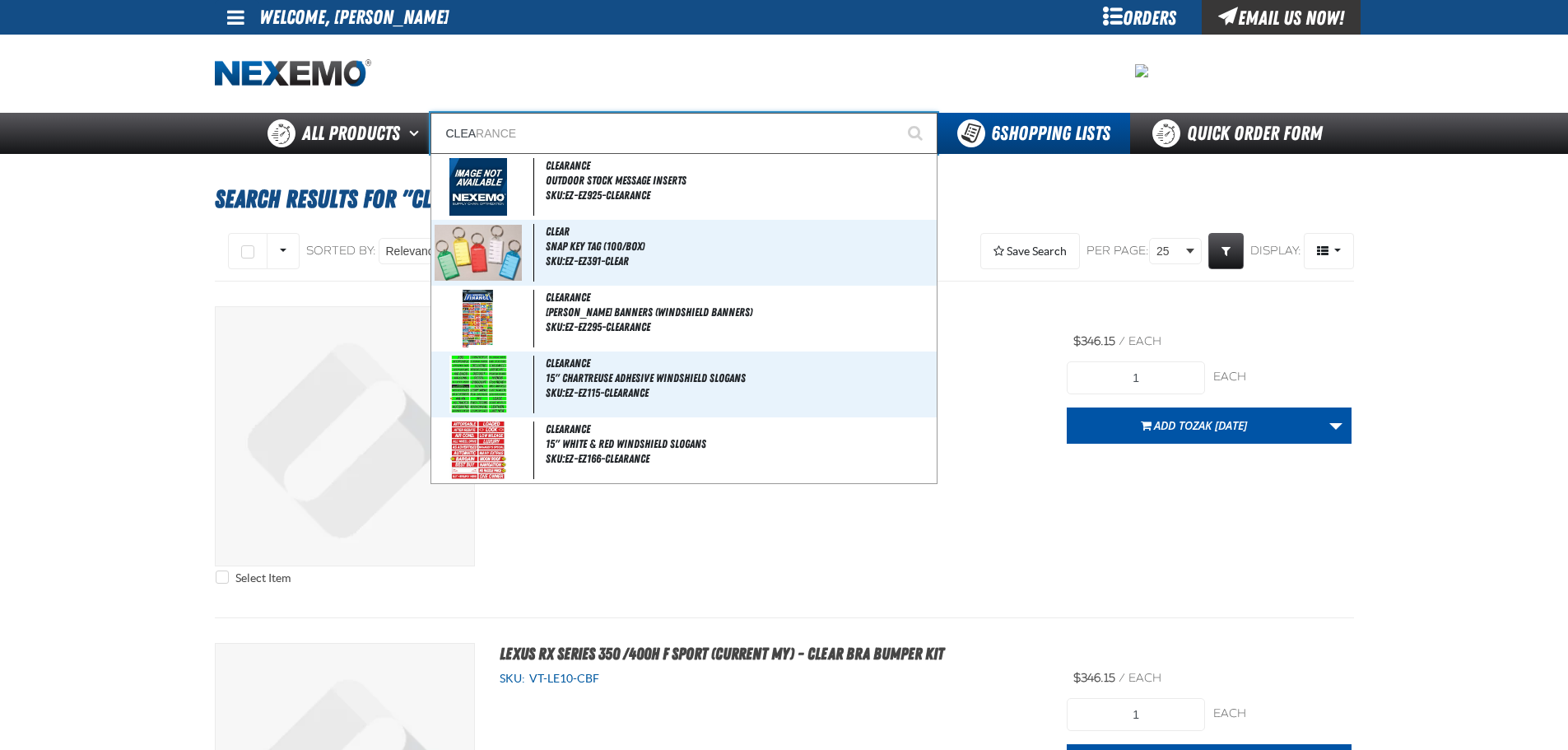
type input "CLEAR"
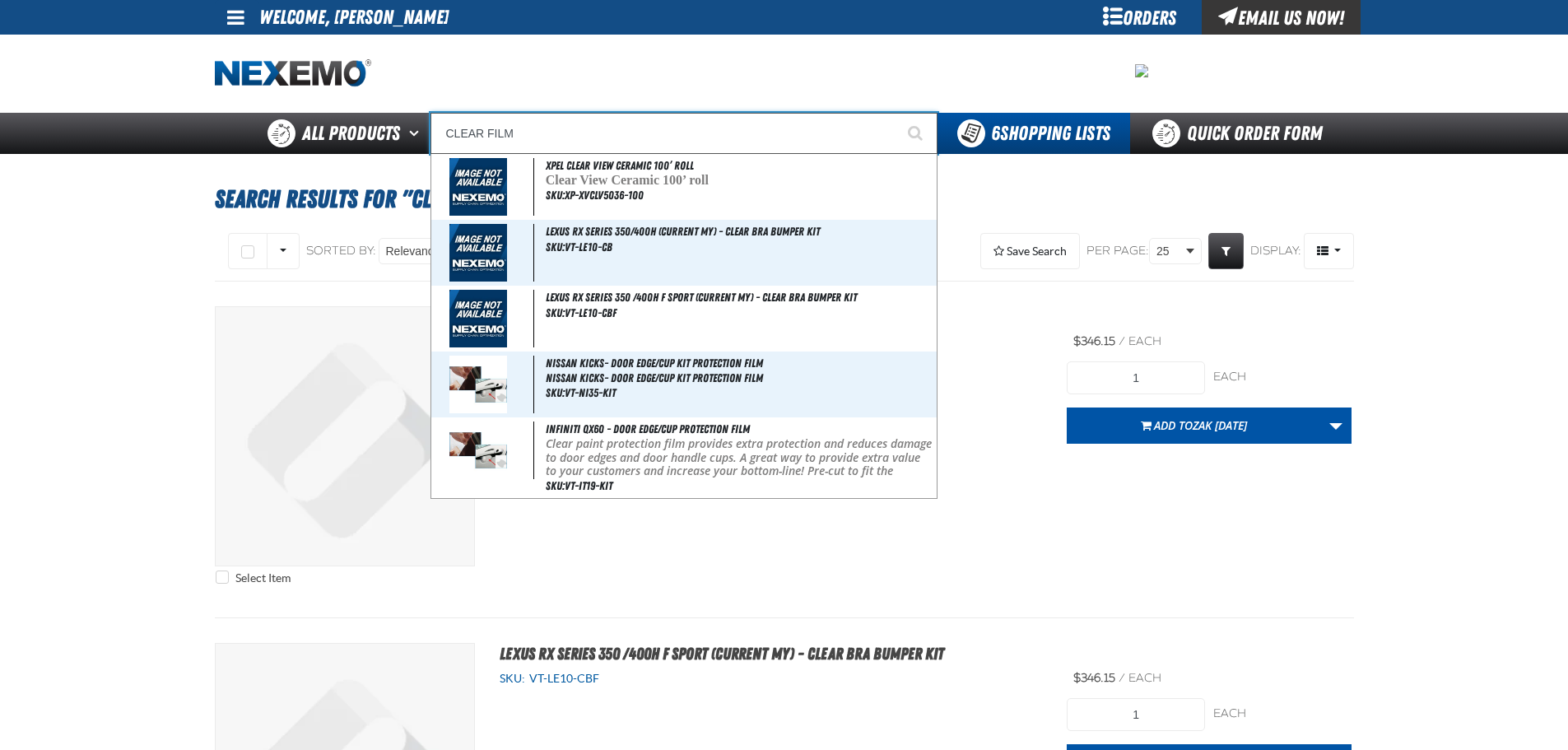
click at [540, 135] on input "CLEAR FILM" at bounding box center [684, 133] width 507 height 41
type input "CLEAR FILM"
click at [897, 113] on button "Start Searching" at bounding box center [917, 133] width 41 height 41
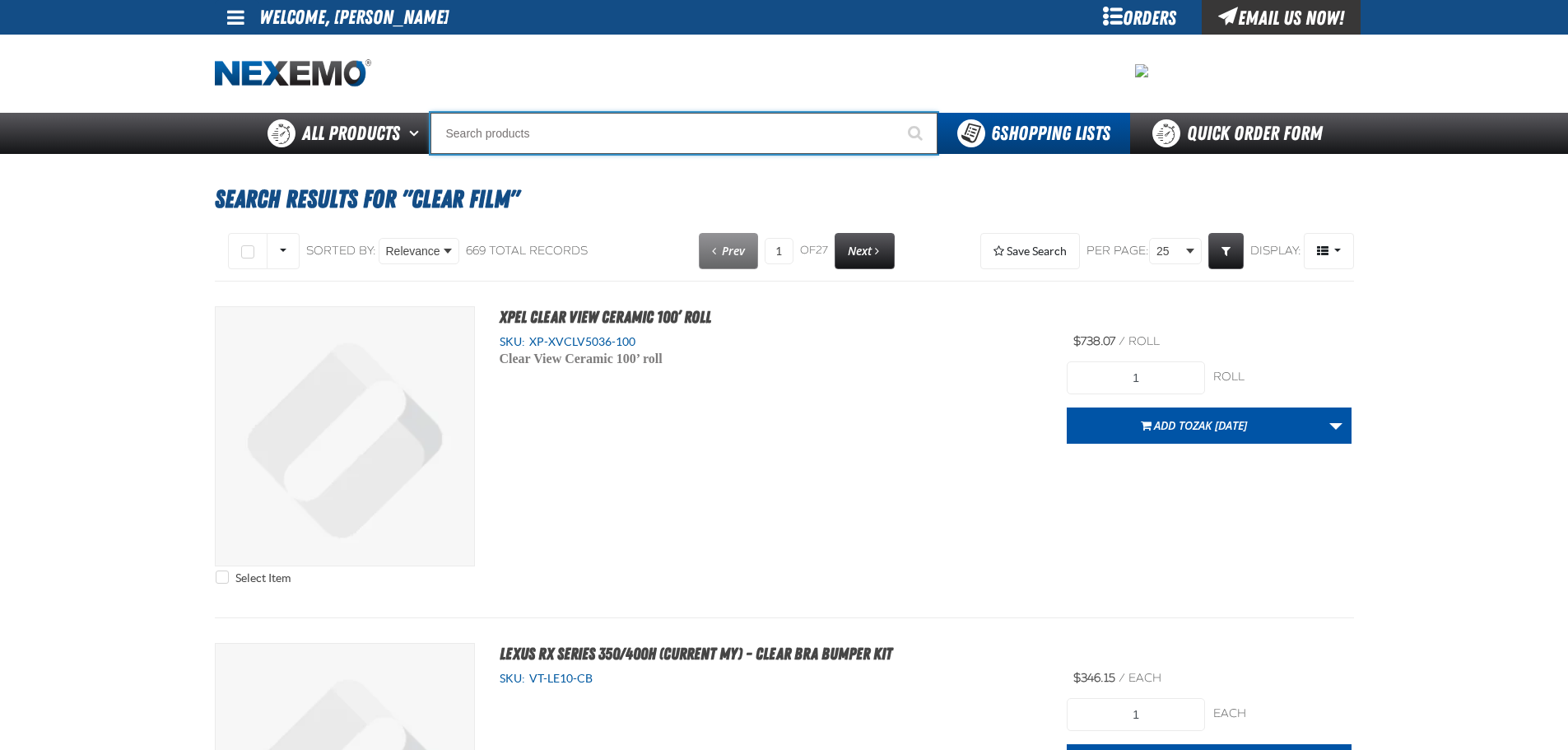
click at [534, 137] on input "Search" at bounding box center [684, 133] width 507 height 41
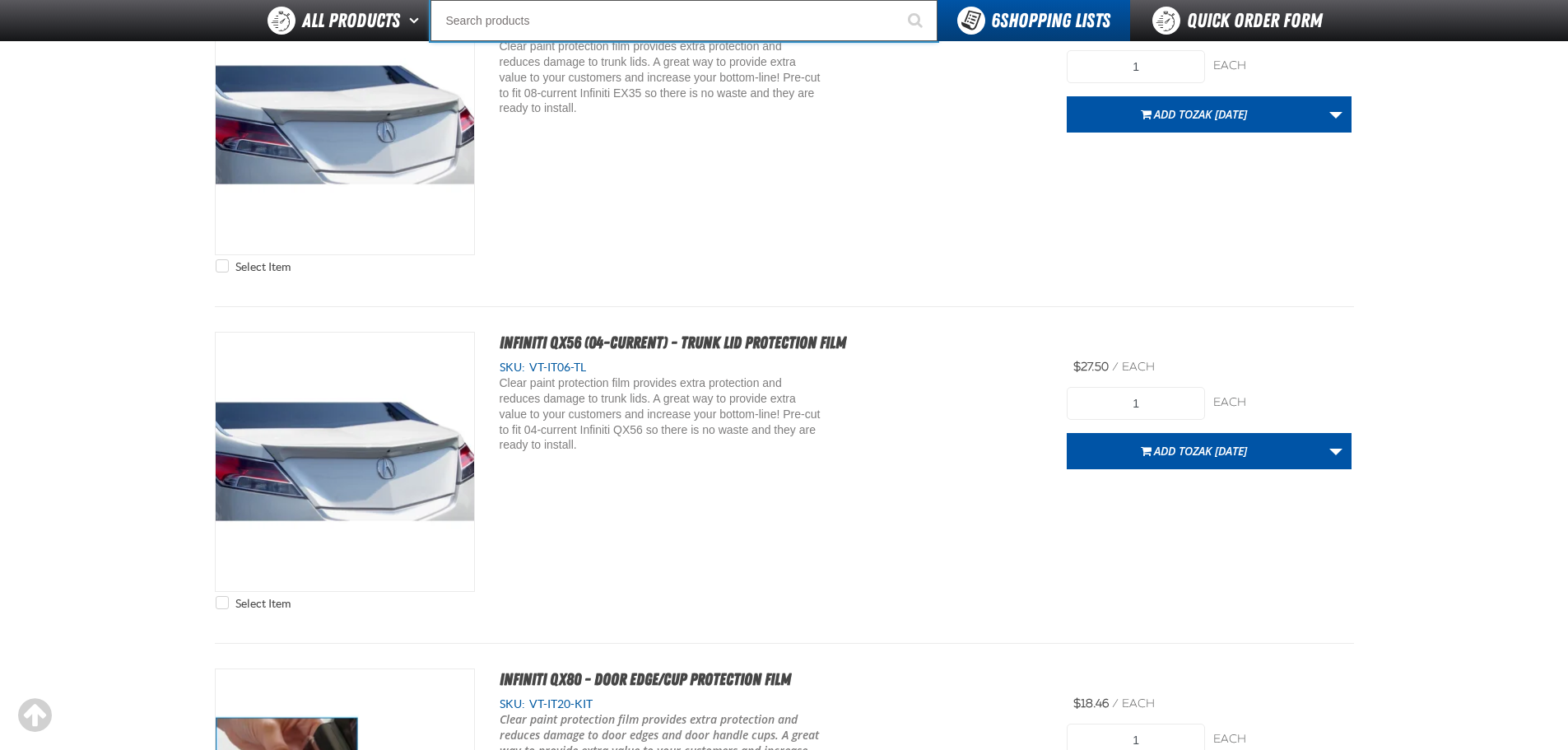
scroll to position [2472, 0]
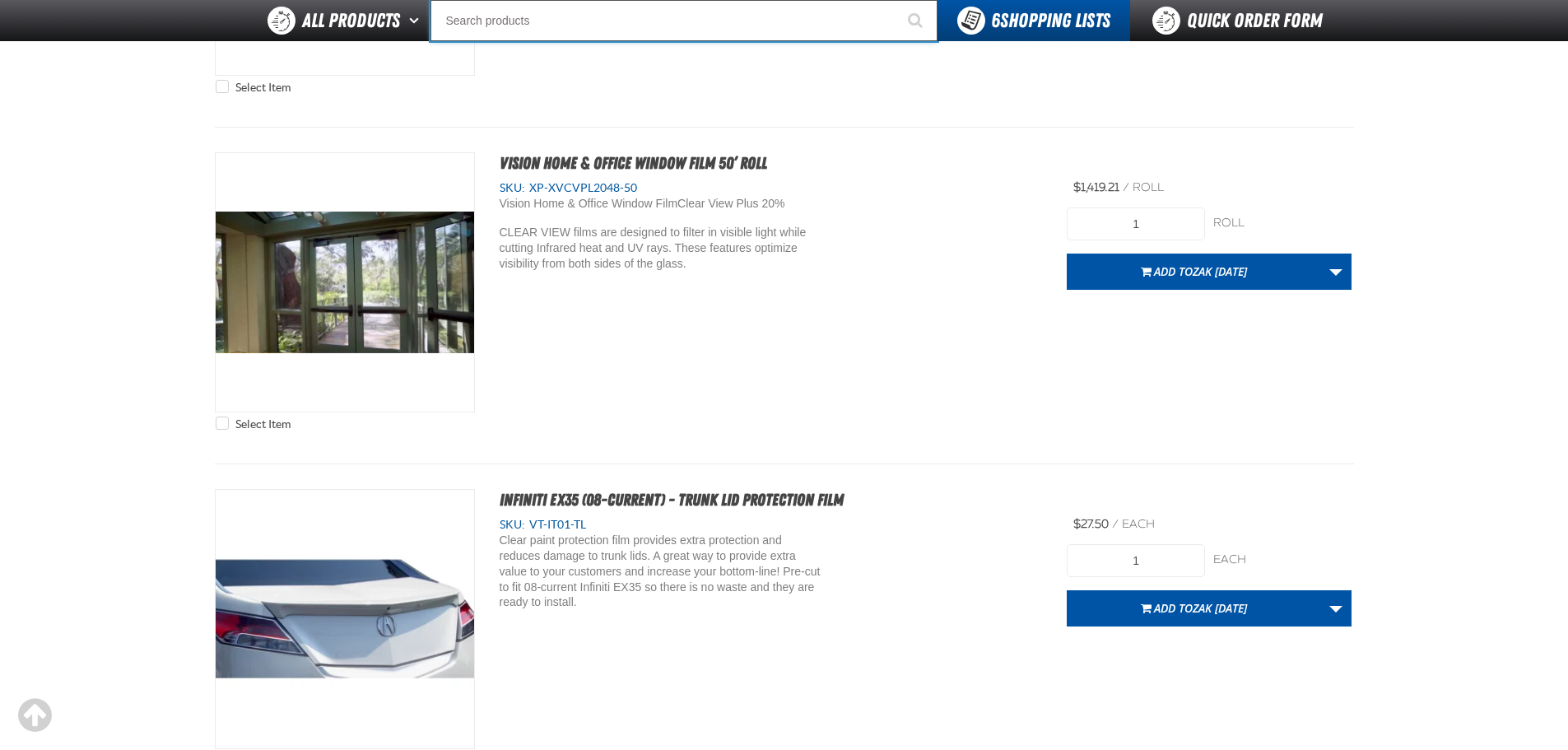
click at [504, 28] on input "Search" at bounding box center [684, 20] width 507 height 41
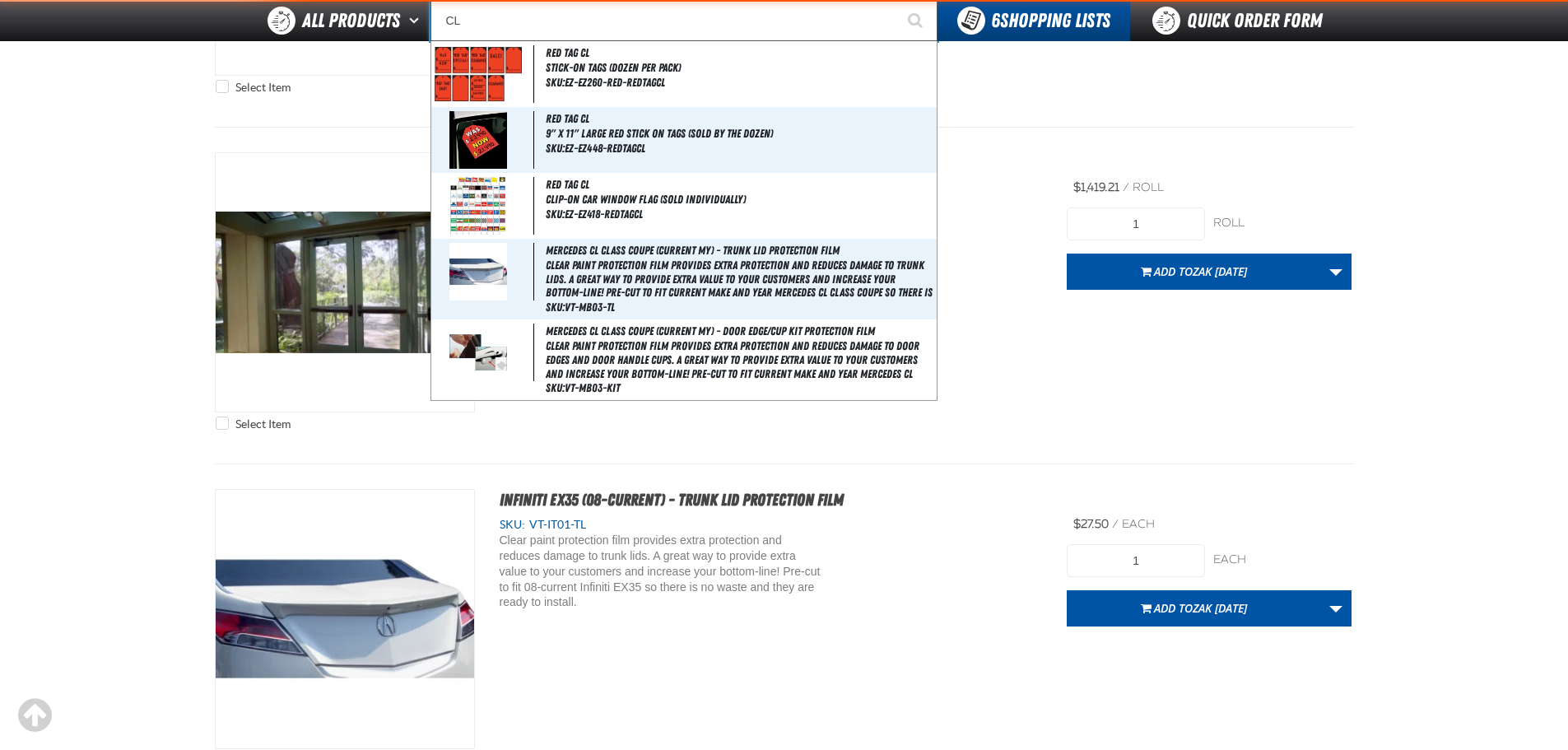
type input "CLE"
type input "CLEARANCE"
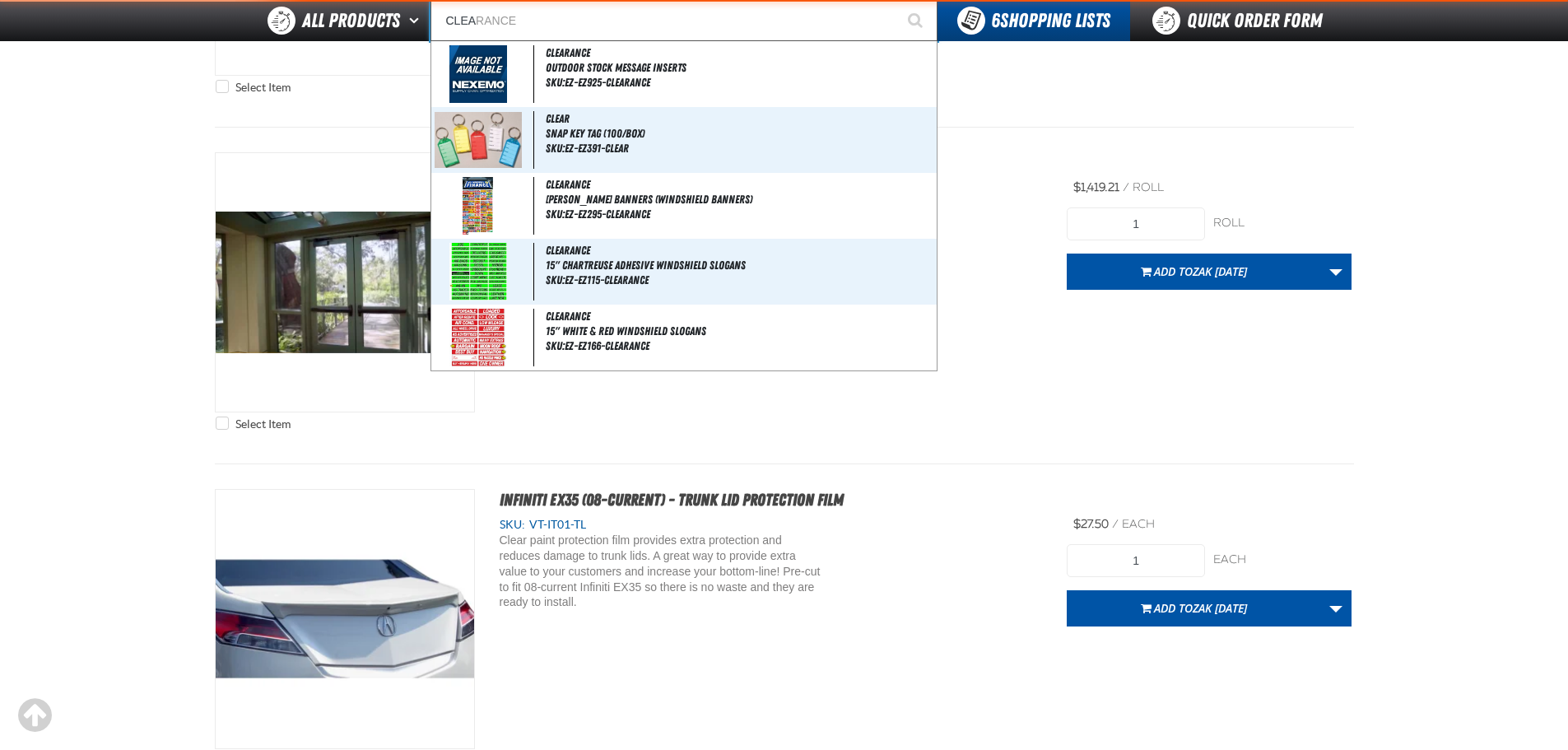
type input "CLEAR"
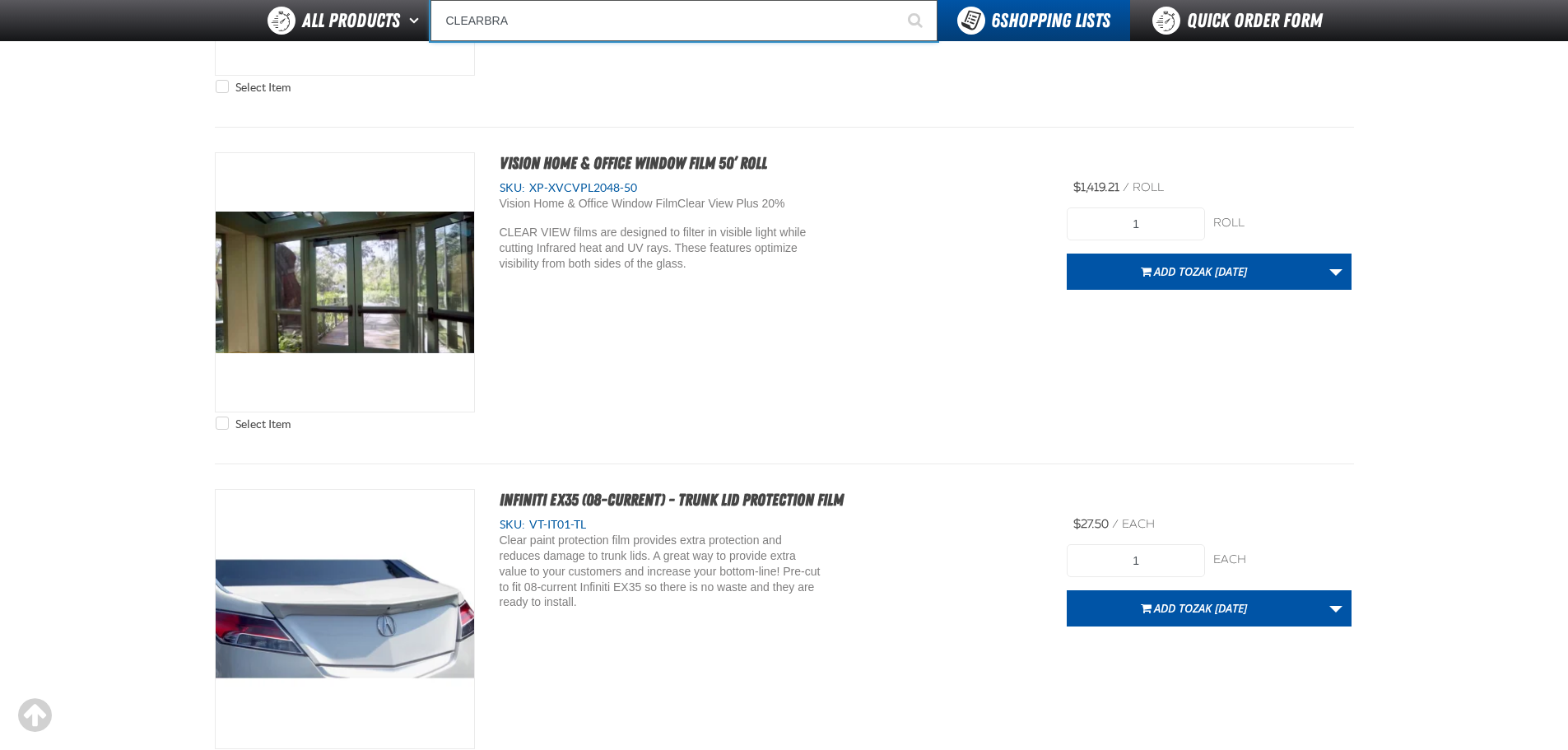
type input "CLEARBRA"
click at [897, 0] on button "Start Searching" at bounding box center [917, 20] width 41 height 41
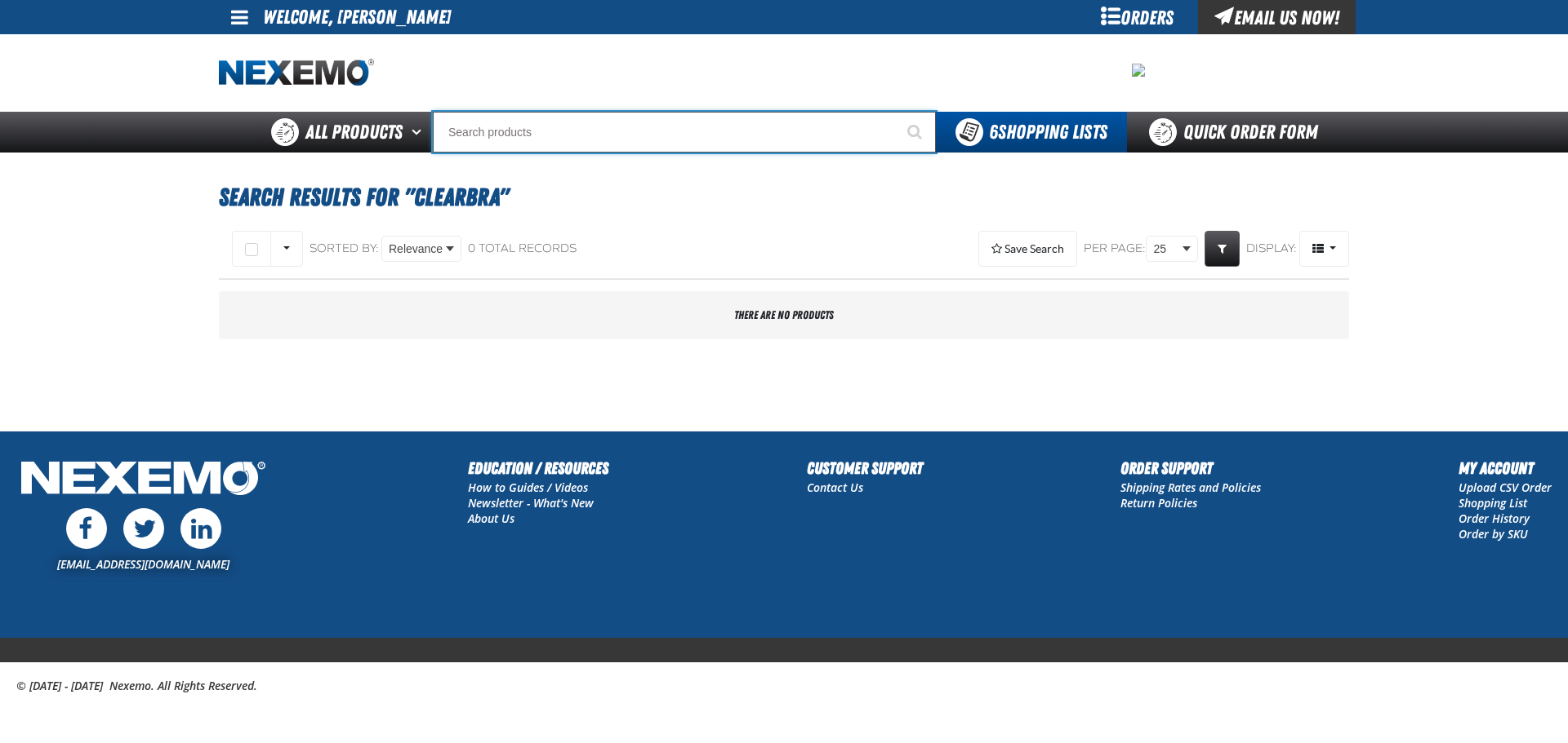
click at [555, 134] on input "Search" at bounding box center [684, 132] width 503 height 41
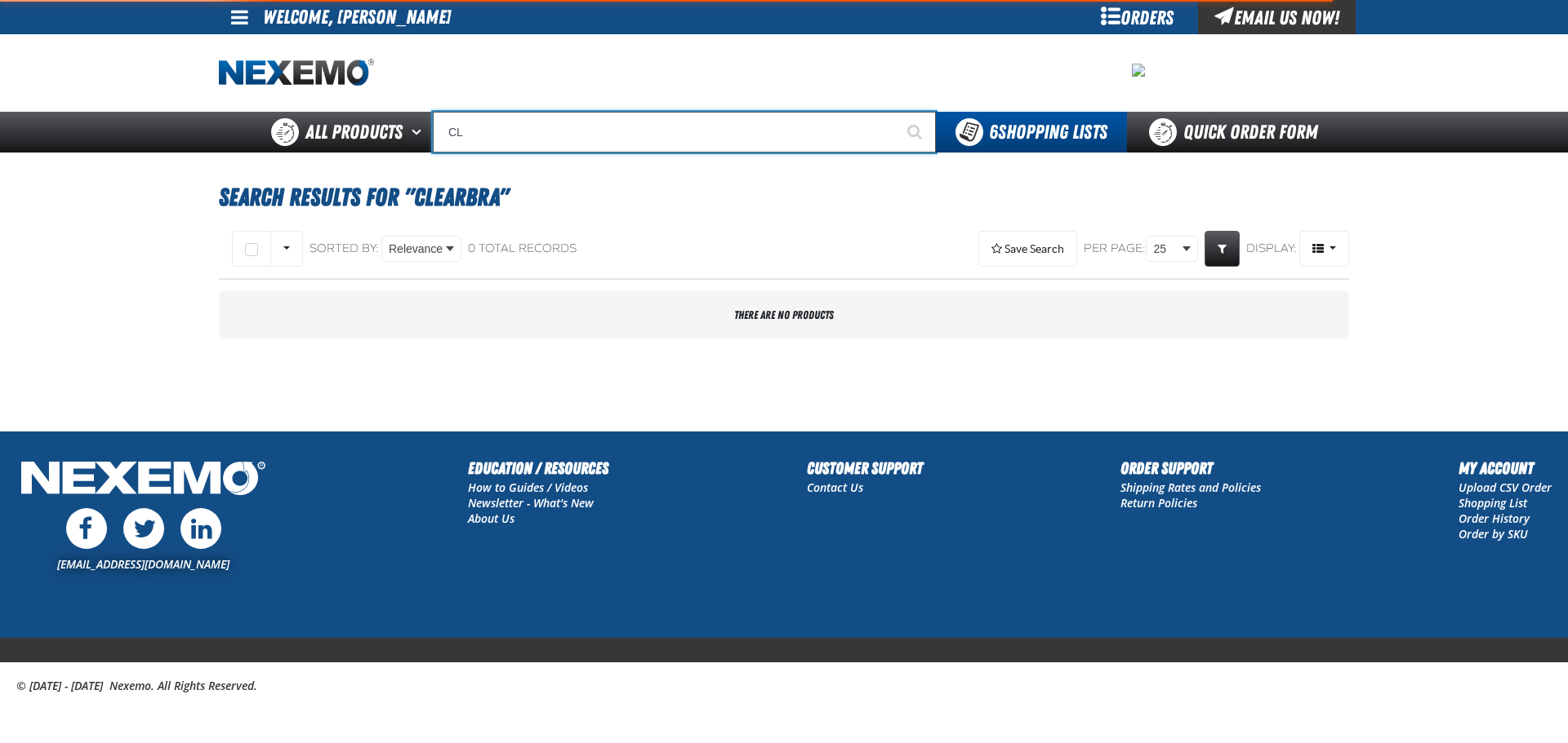
type input "CLE"
type input "CLEARANCE"
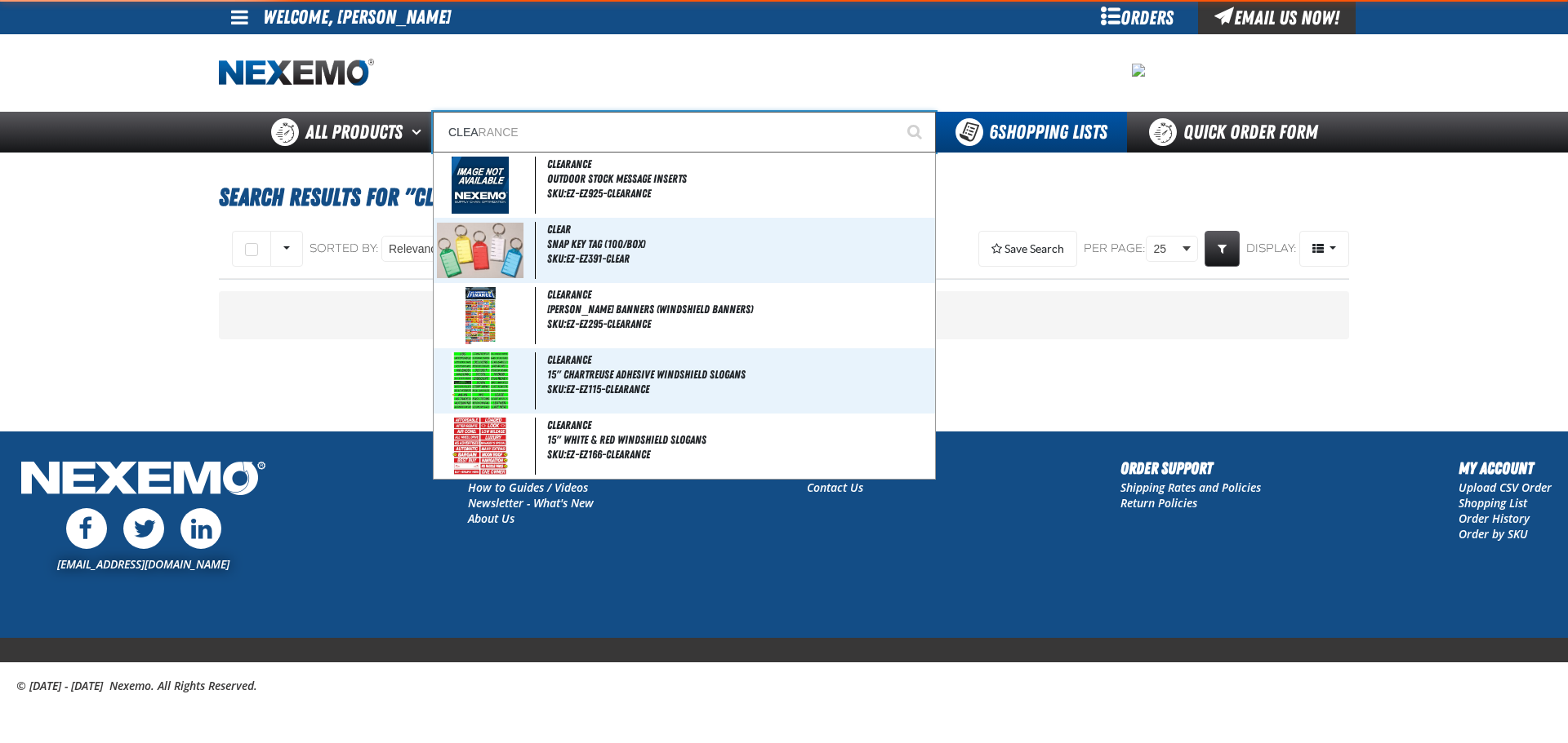
type input "CLEAR"
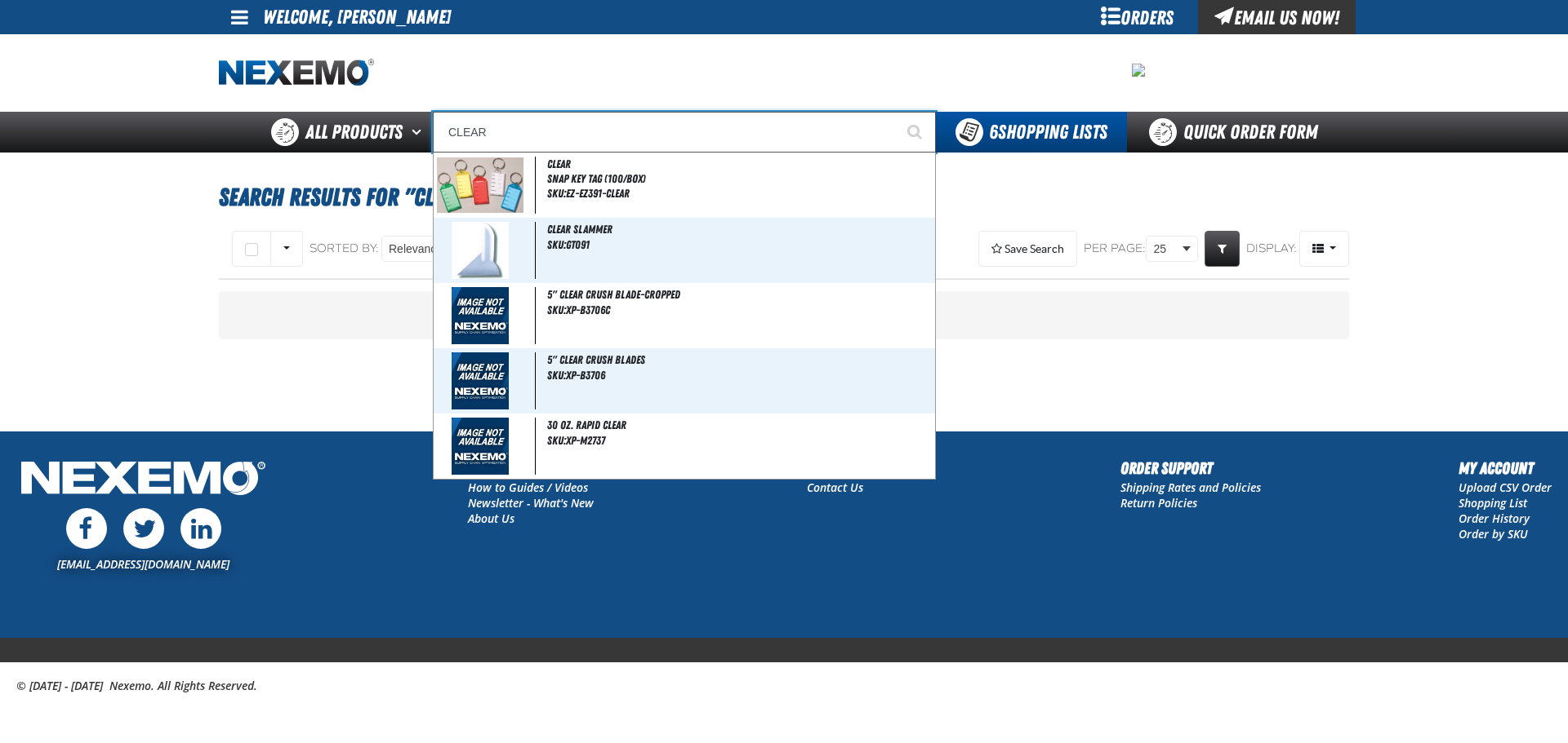
type input "CLEAR"
click at [895, 112] on button "Start Searching" at bounding box center [915, 132] width 41 height 41
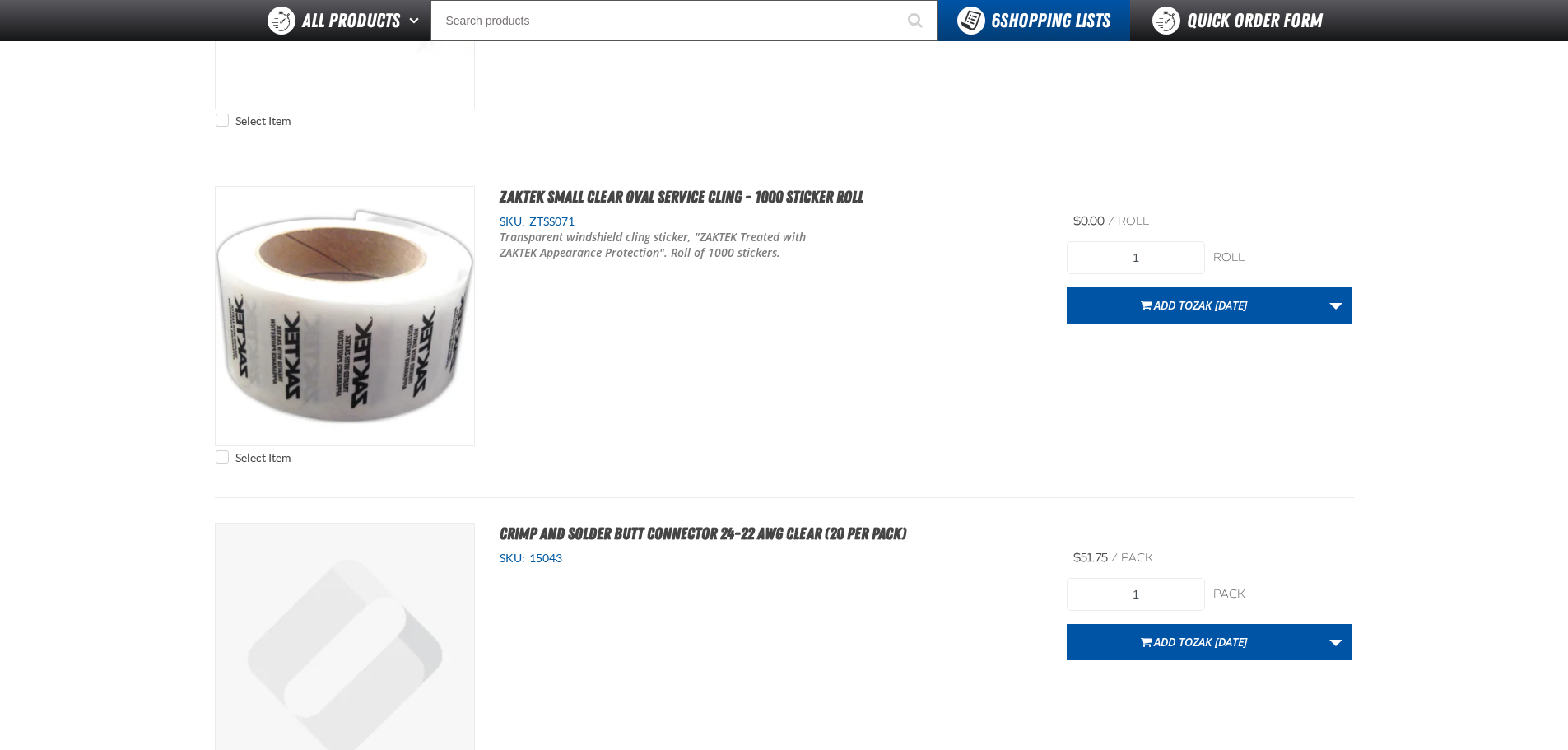
scroll to position [7743, 0]
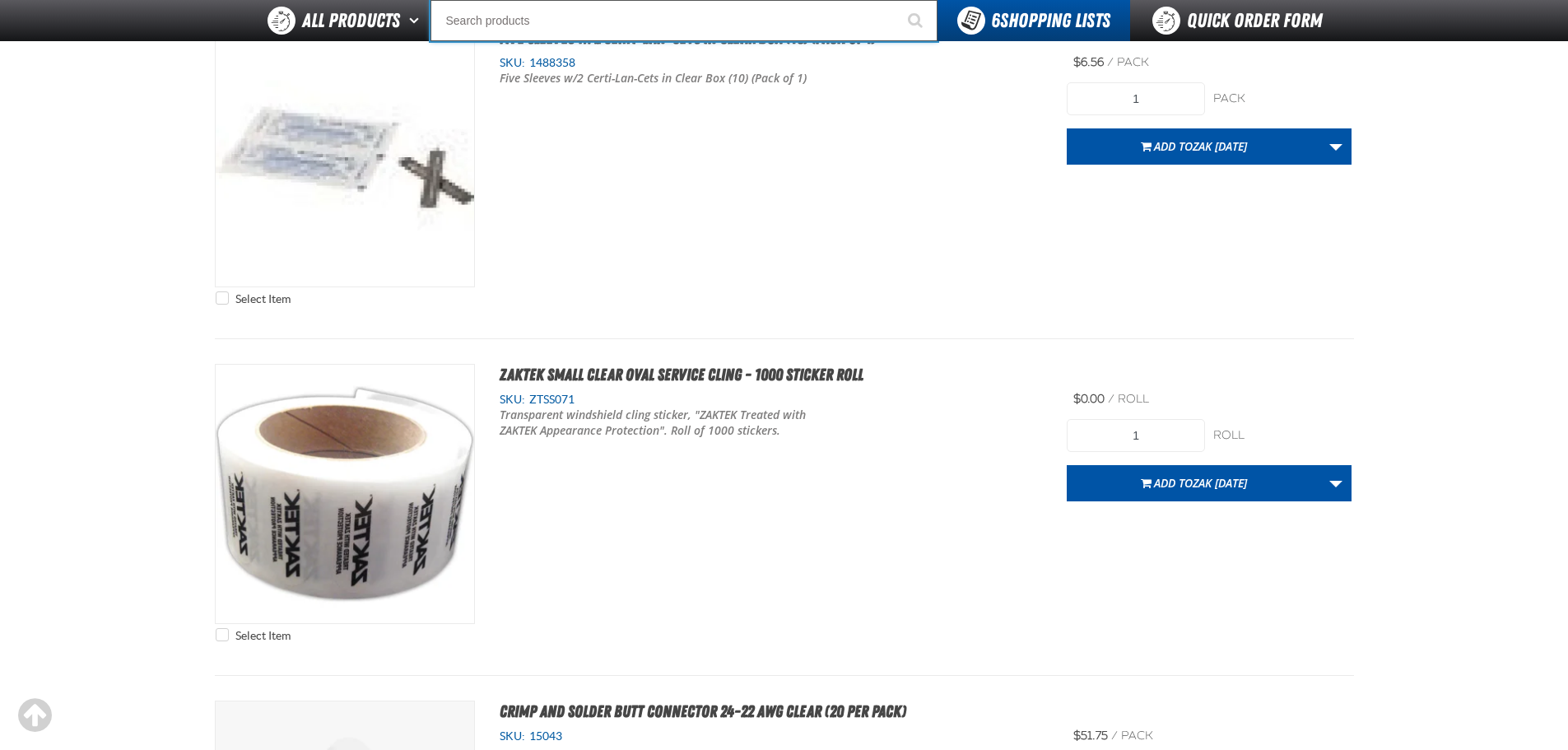
click at [516, 28] on input "Search" at bounding box center [684, 20] width 507 height 41
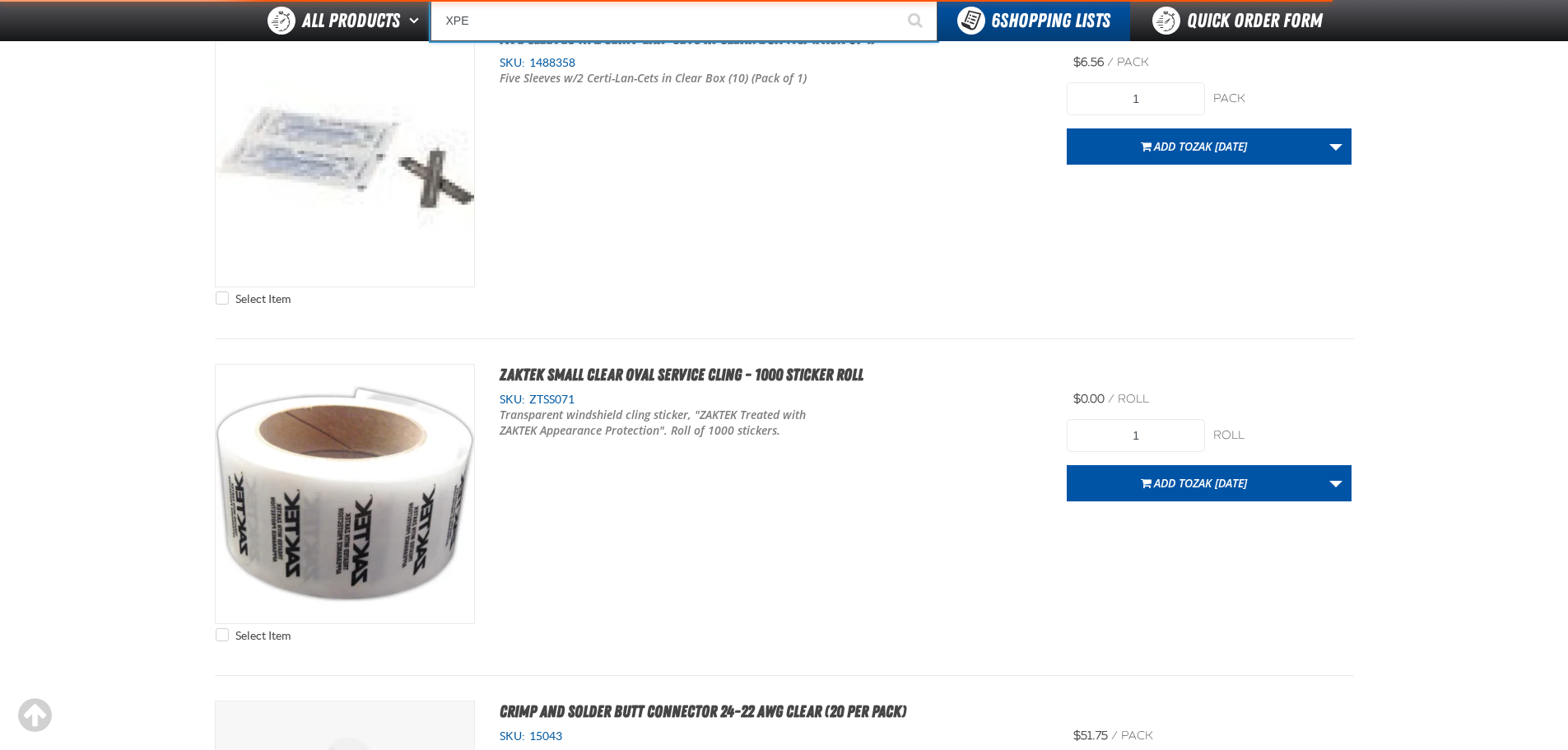
type input "XPEL"
type input "XPEL EZ-Tint"
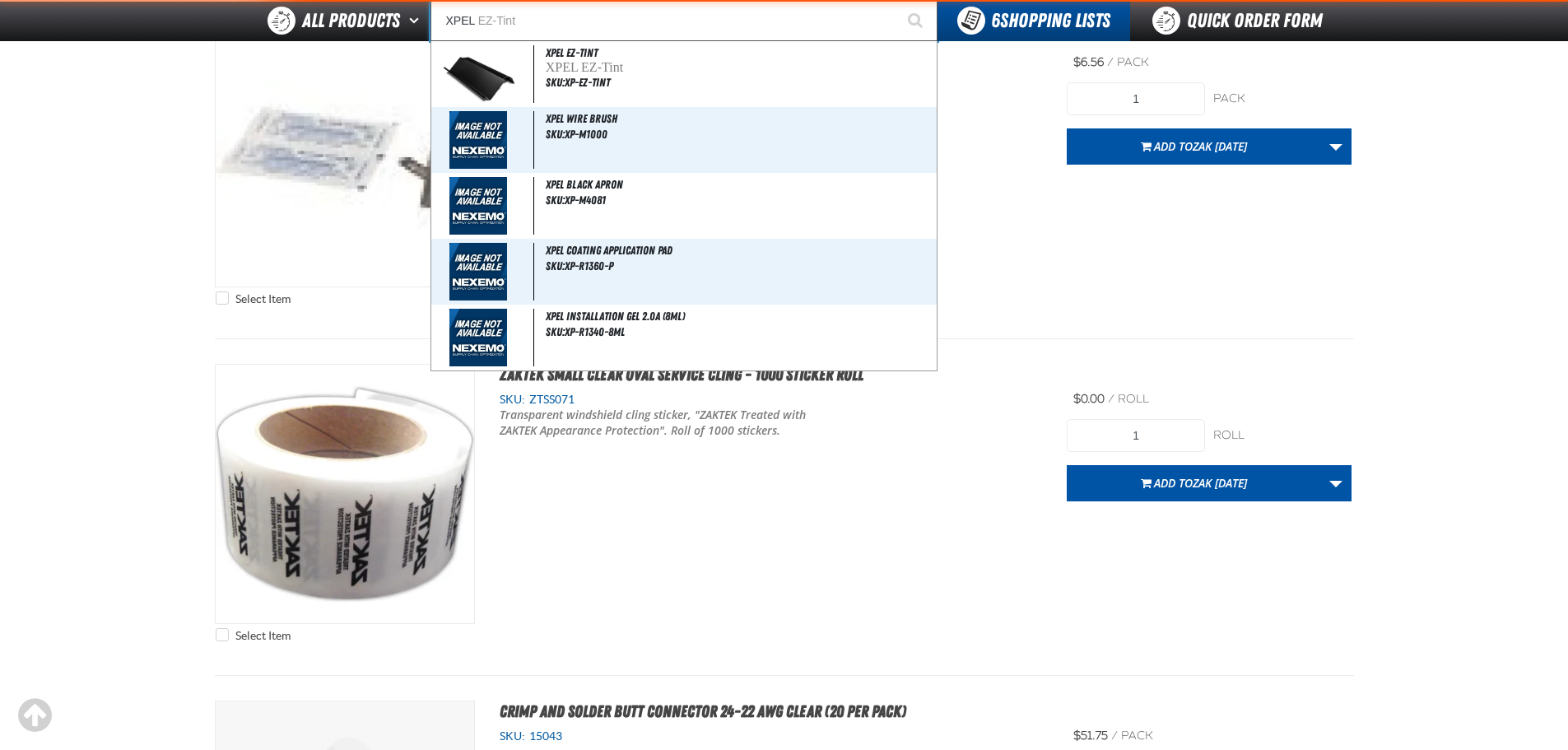
type input "XPEL"
click at [897, 0] on button "Start Searching" at bounding box center [917, 20] width 41 height 41
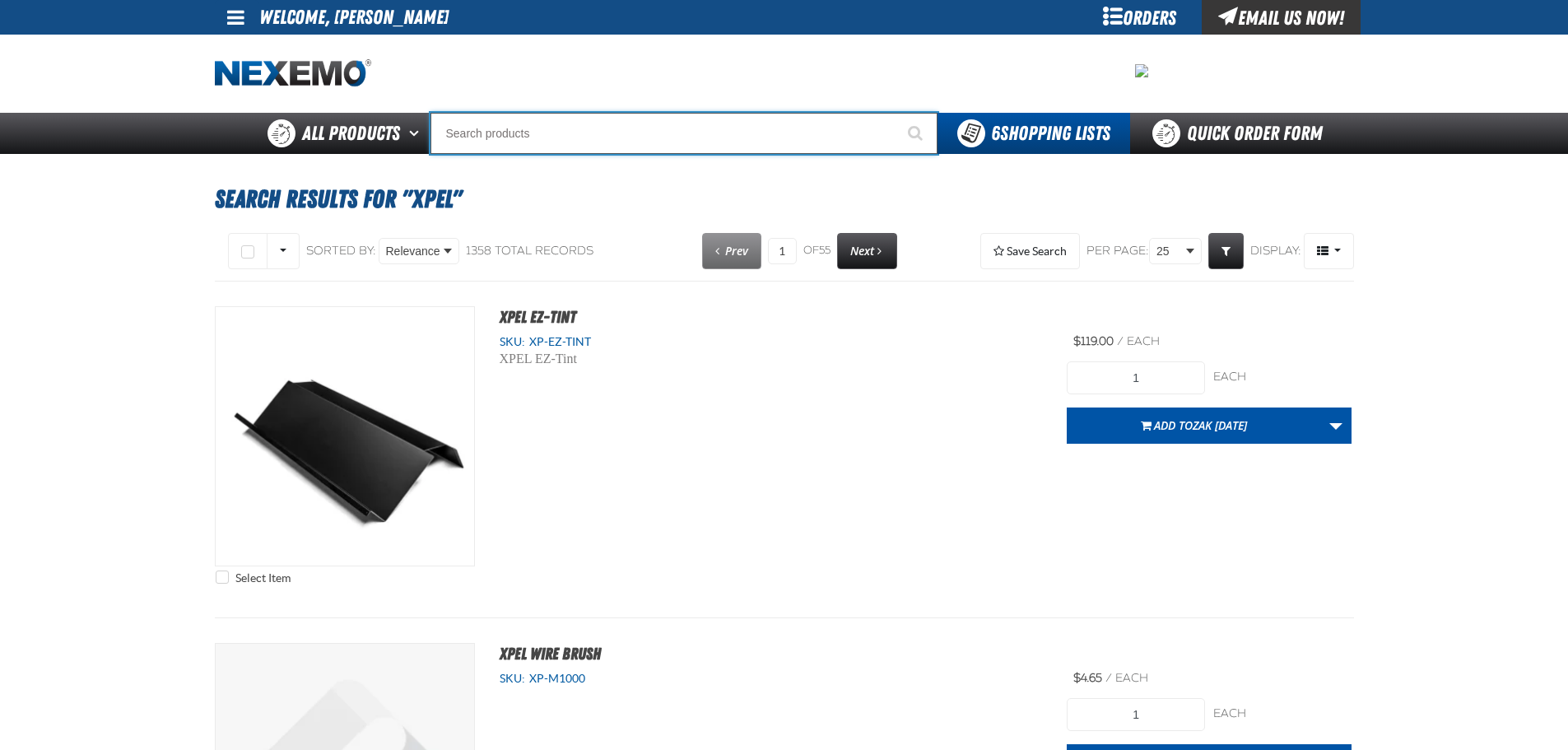
click at [499, 123] on input "Search" at bounding box center [684, 133] width 507 height 41
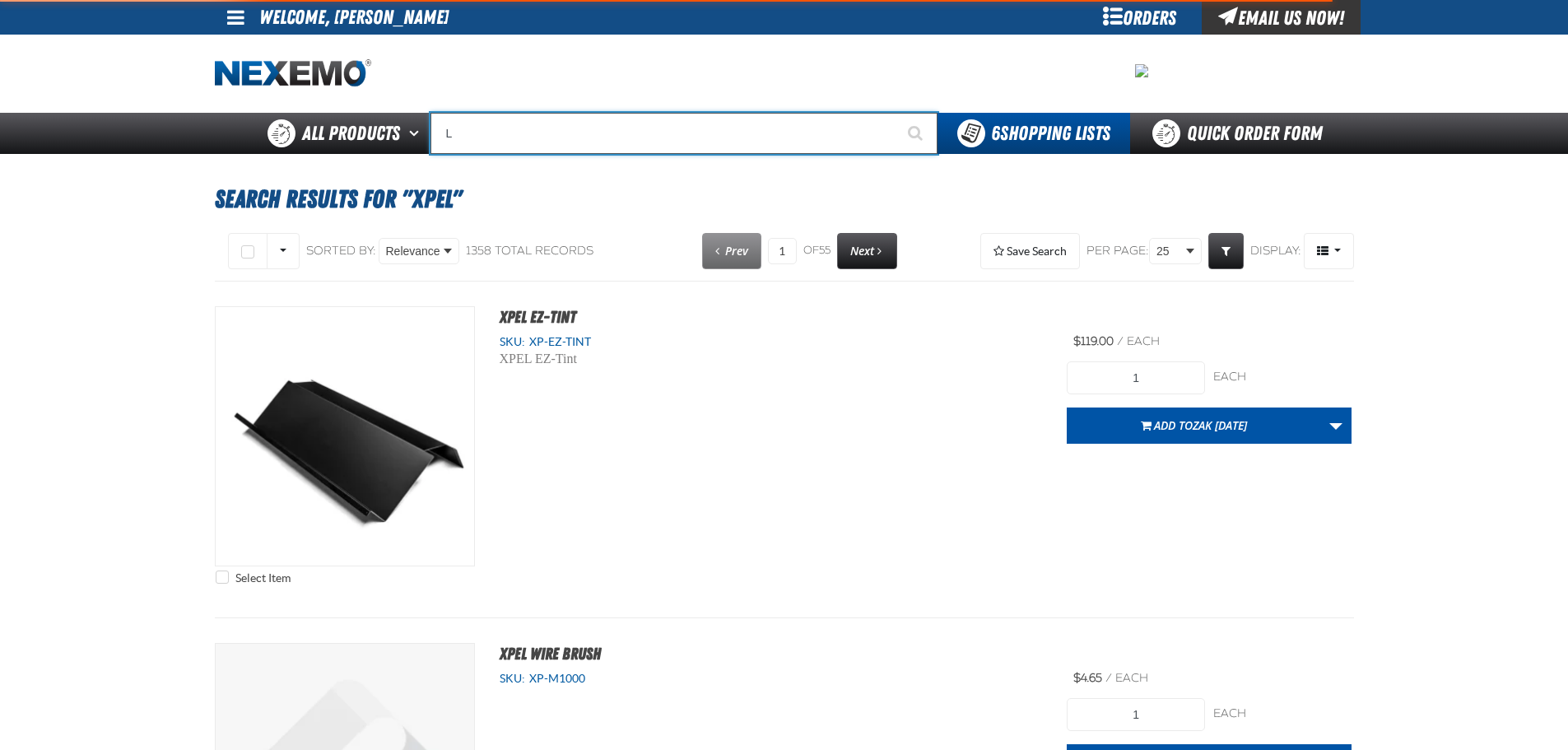
type input "LE"
type input "LEASE"
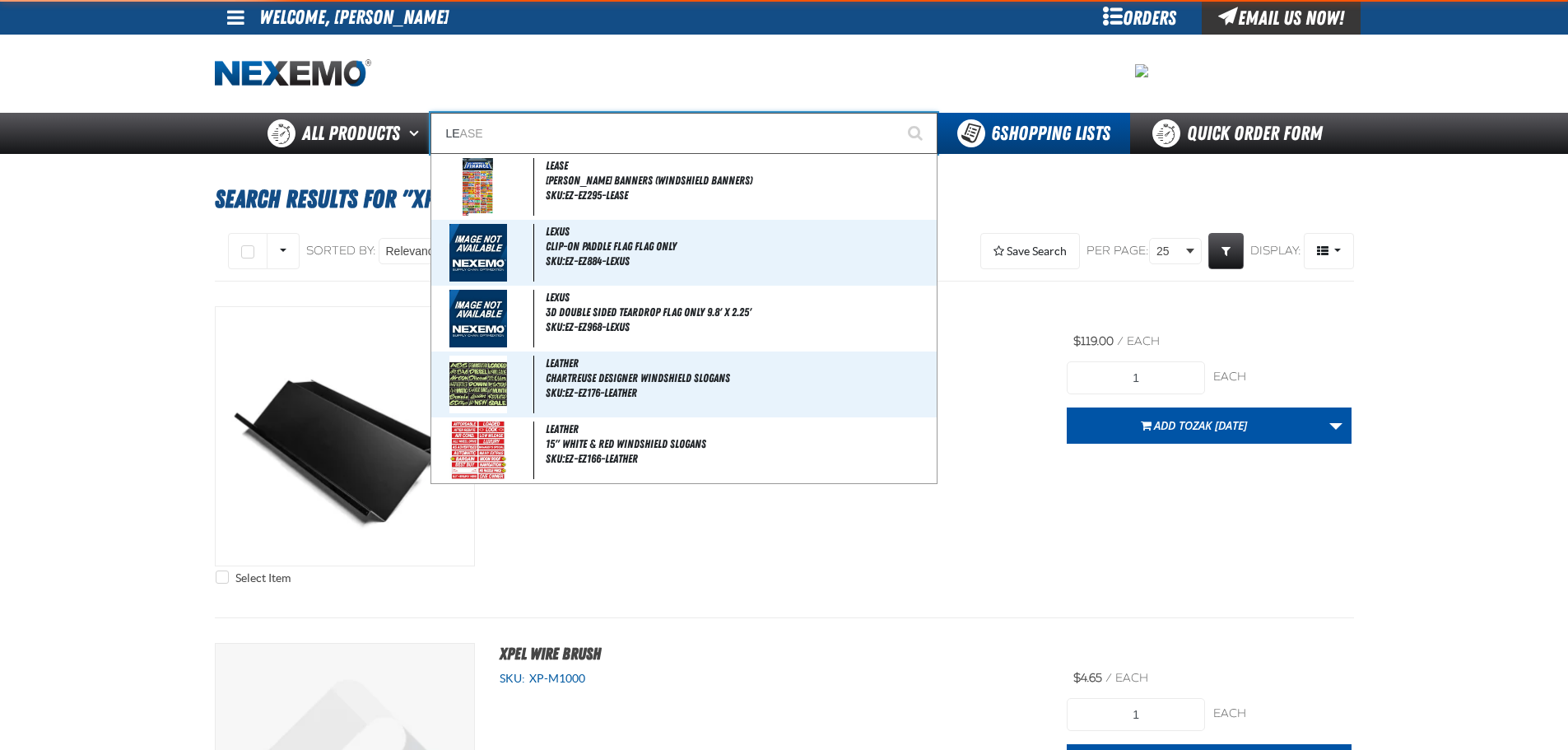
type input "LEX"
type input "LEXUS"
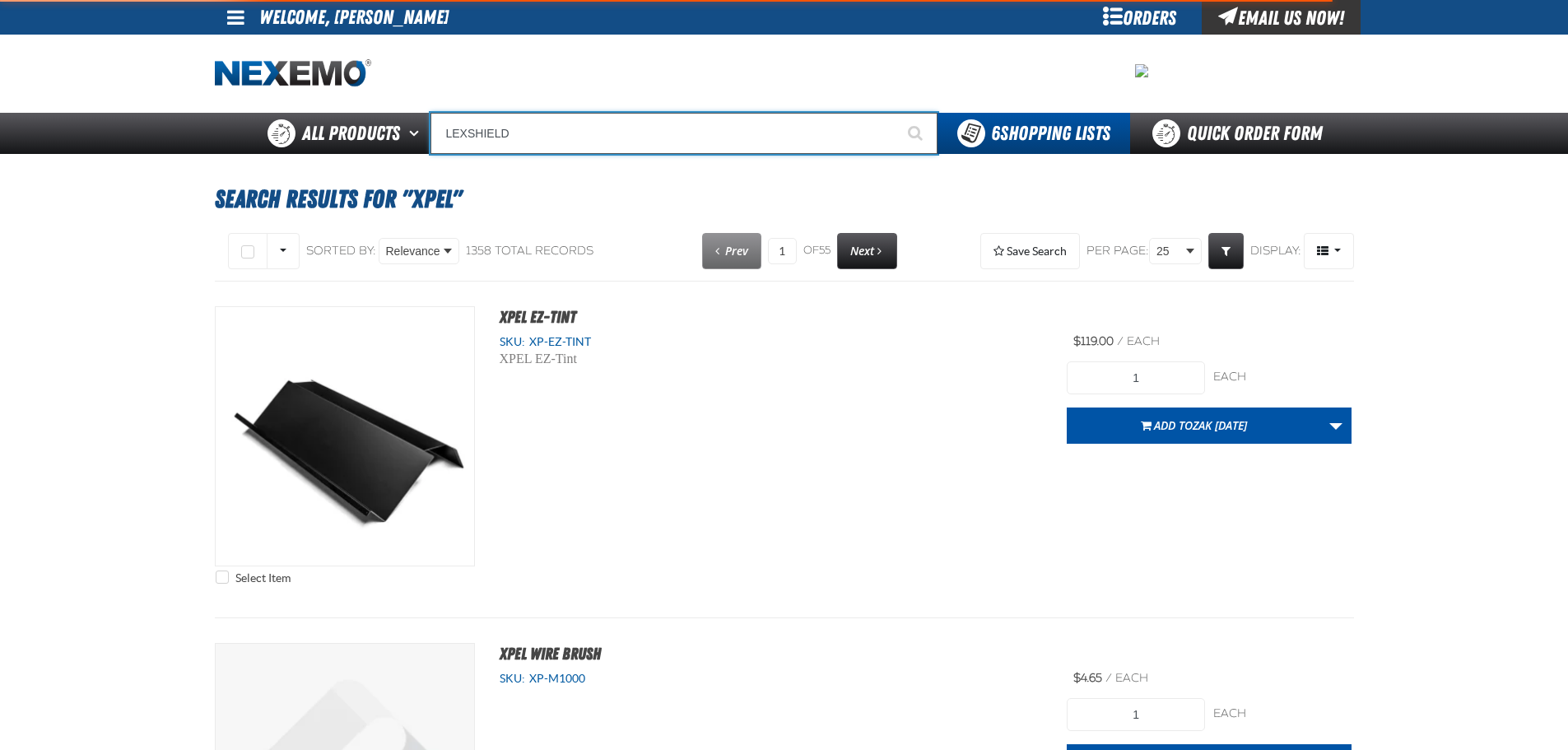
type input "LEXSHIELD"
click at [897, 113] on button "Start Searching" at bounding box center [917, 133] width 41 height 41
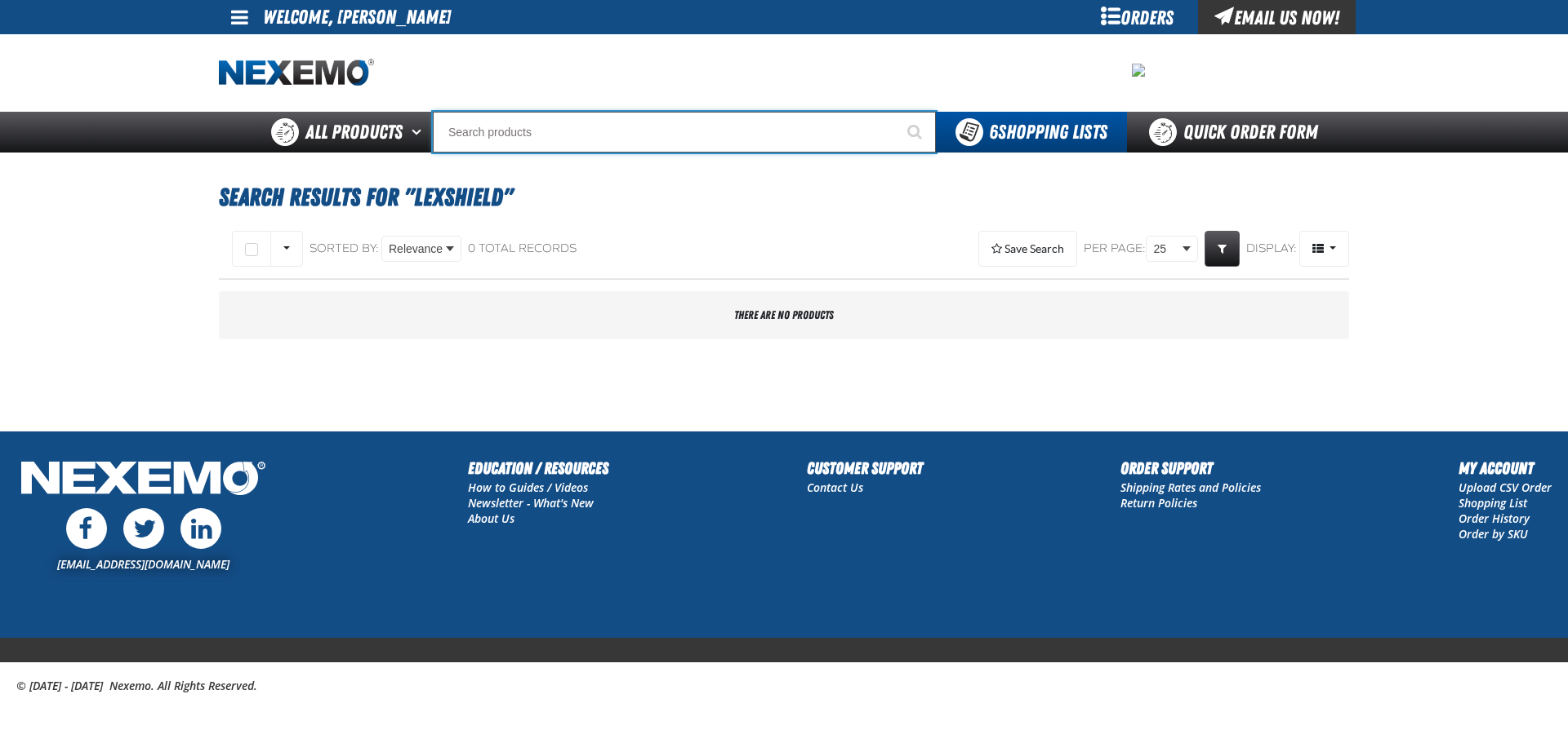
click at [524, 136] on input "Search" at bounding box center [684, 132] width 503 height 41
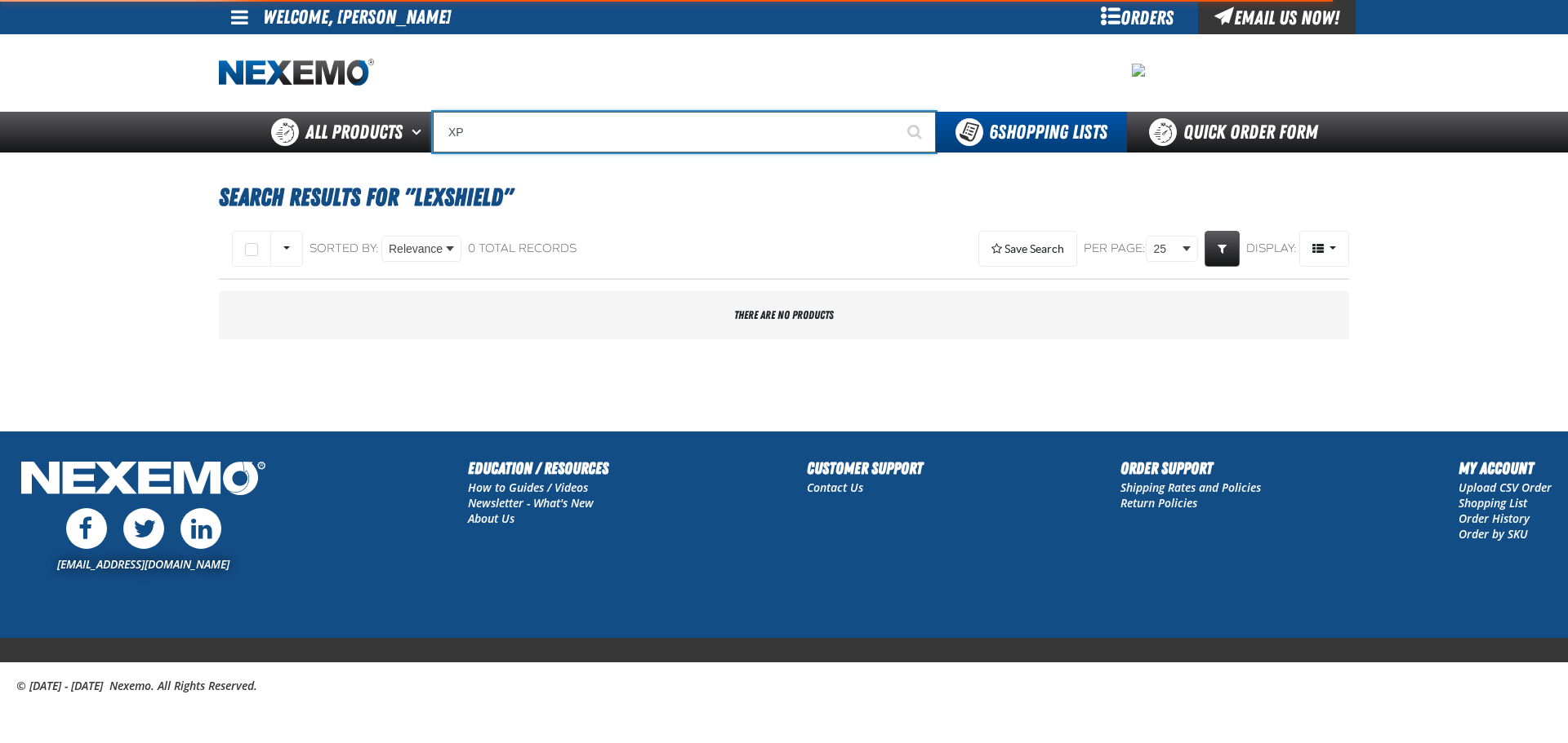
type input "XPE"
type input "XPEL EZ-Tint"
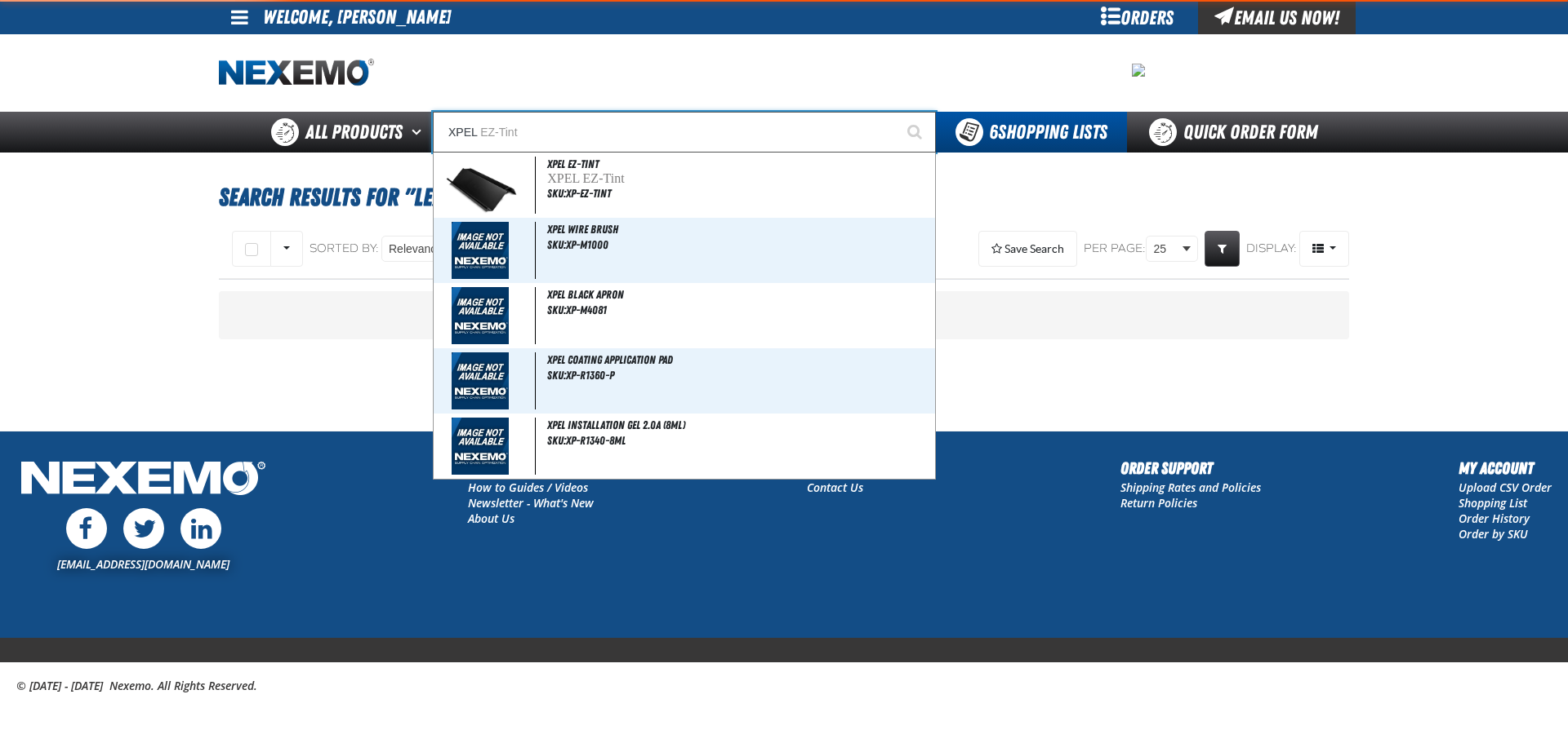
type input "XPEL"
click at [895, 112] on button "Start Searching" at bounding box center [915, 132] width 41 height 41
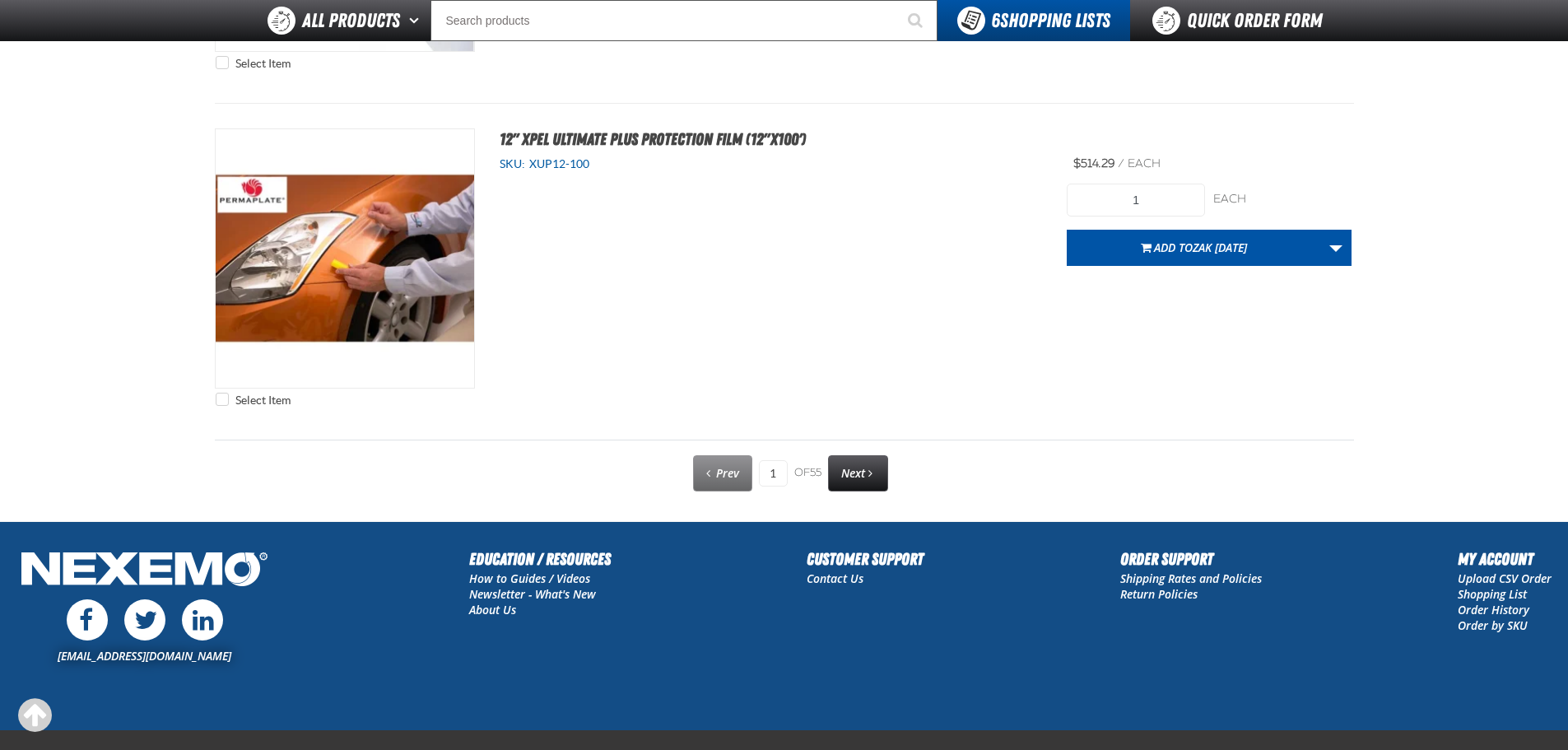
scroll to position [8309, 0]
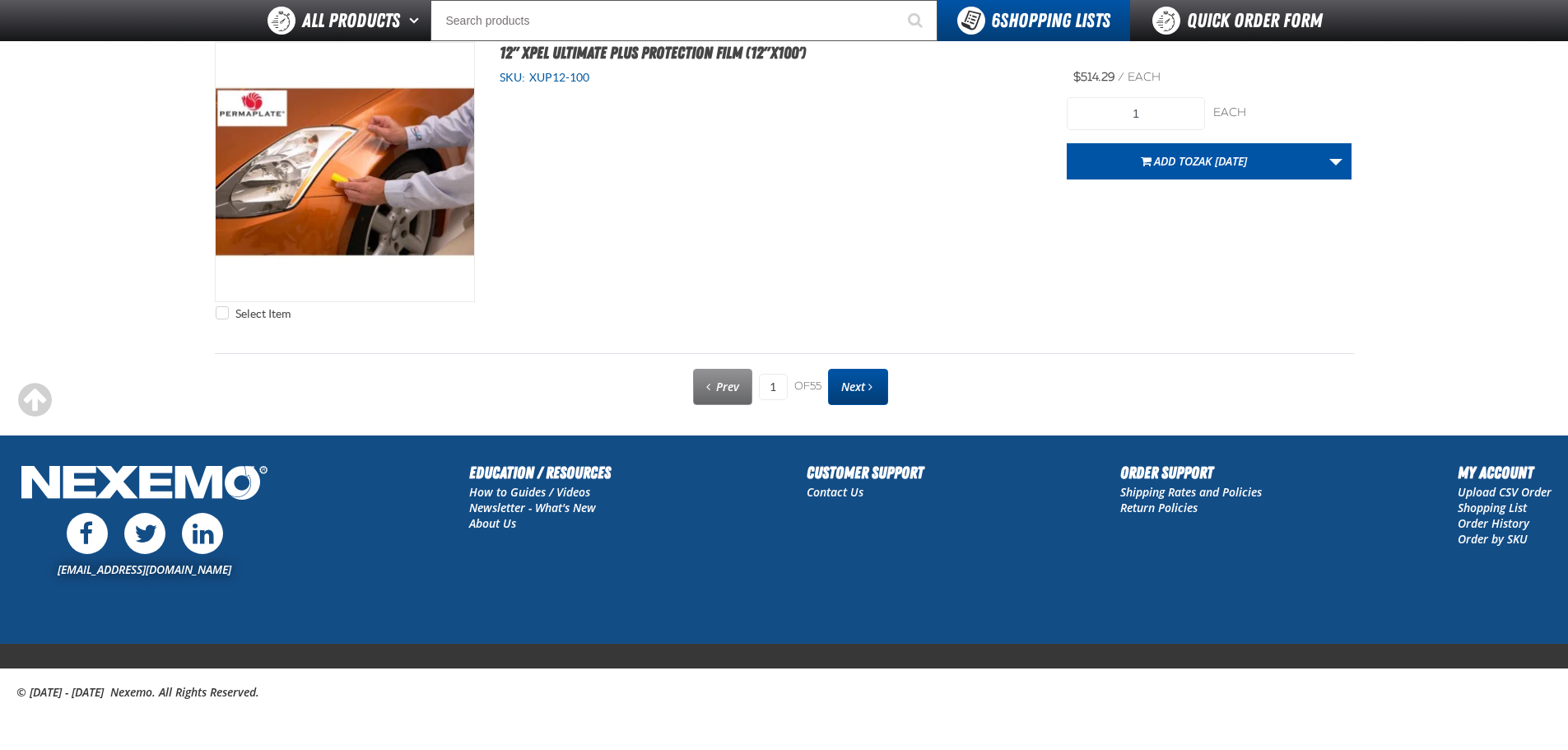
click at [869, 392] on link "Next" at bounding box center [858, 387] width 60 height 36
type input "2"
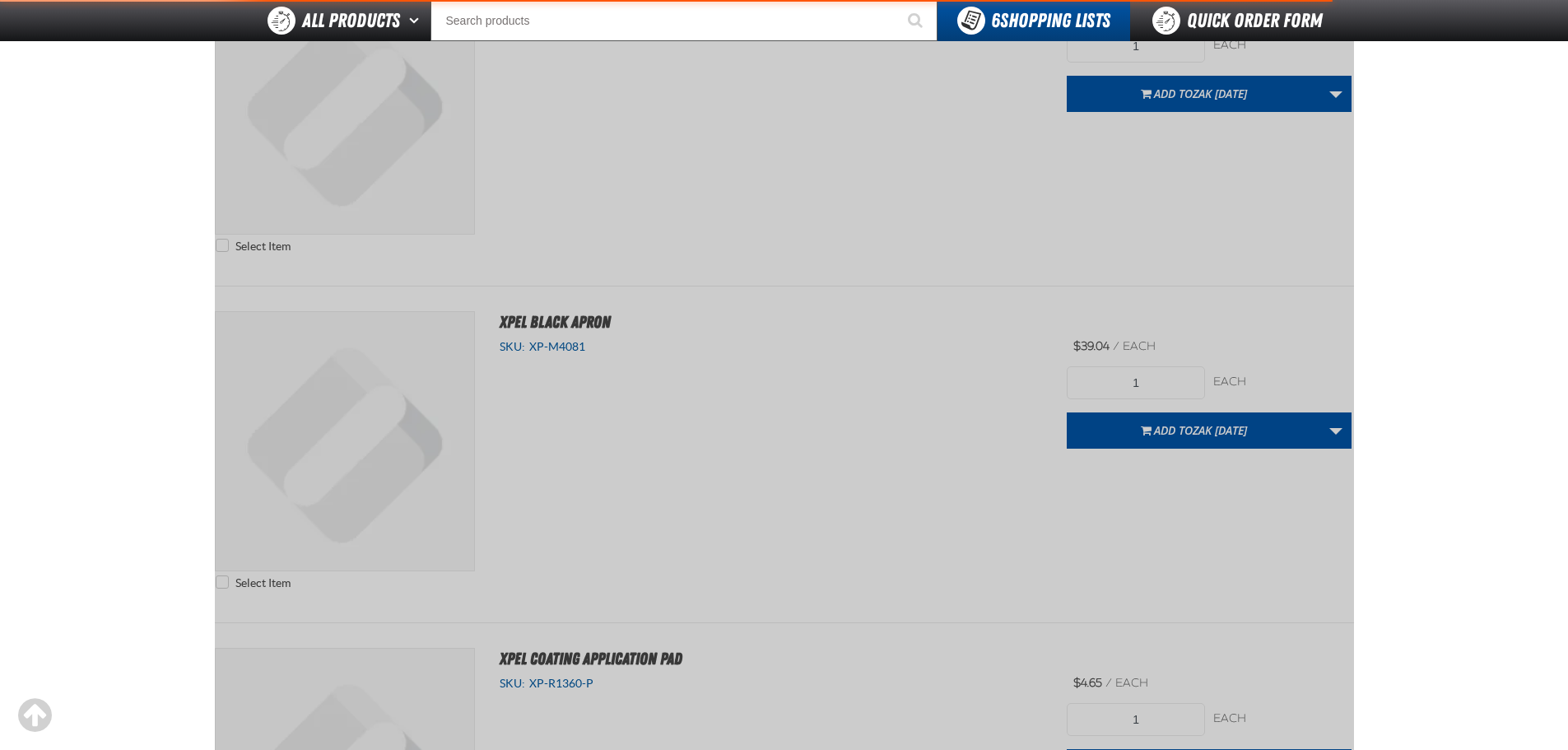
scroll to position [230, 0]
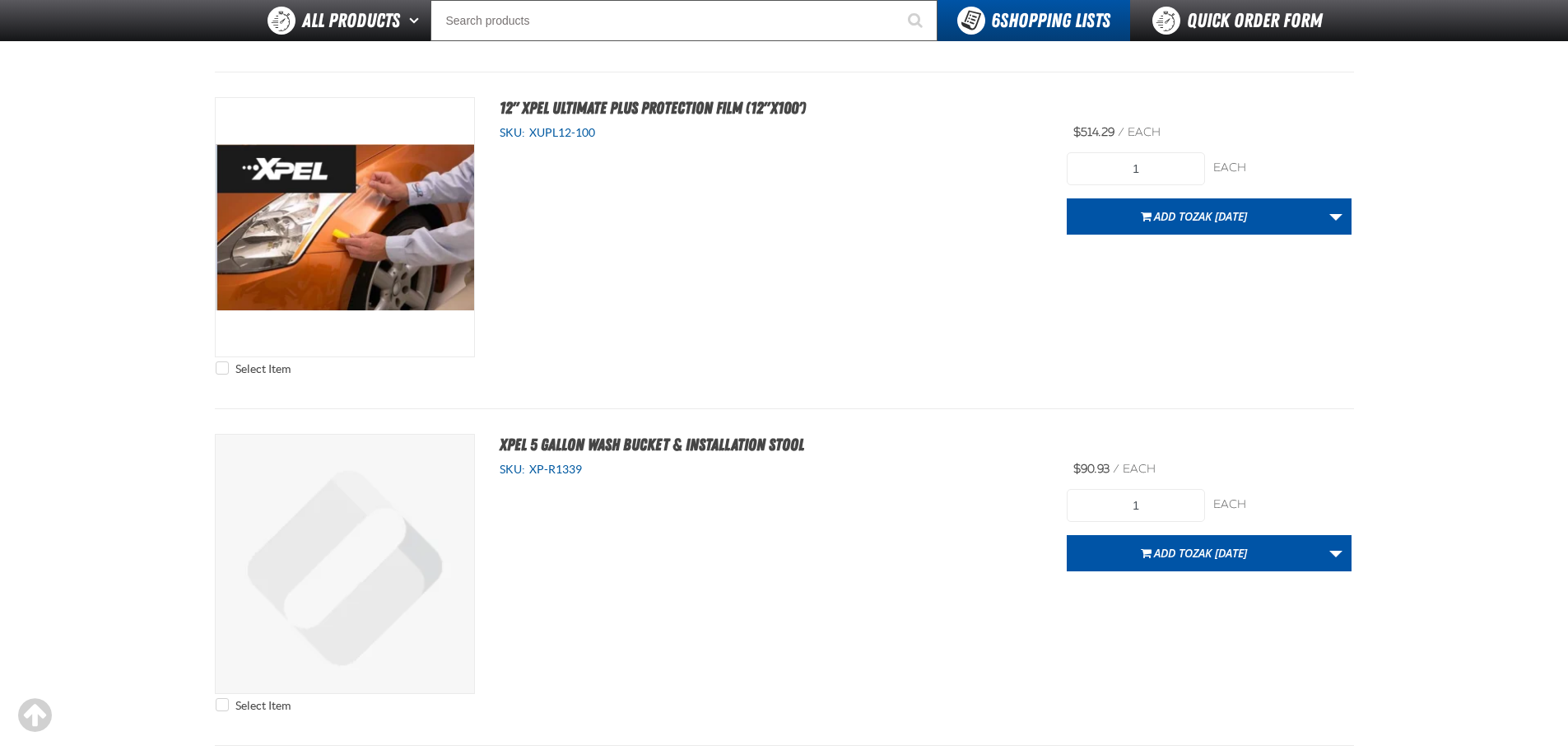
scroll to position [1877, 0]
